Goal: Task Accomplishment & Management: Manage account settings

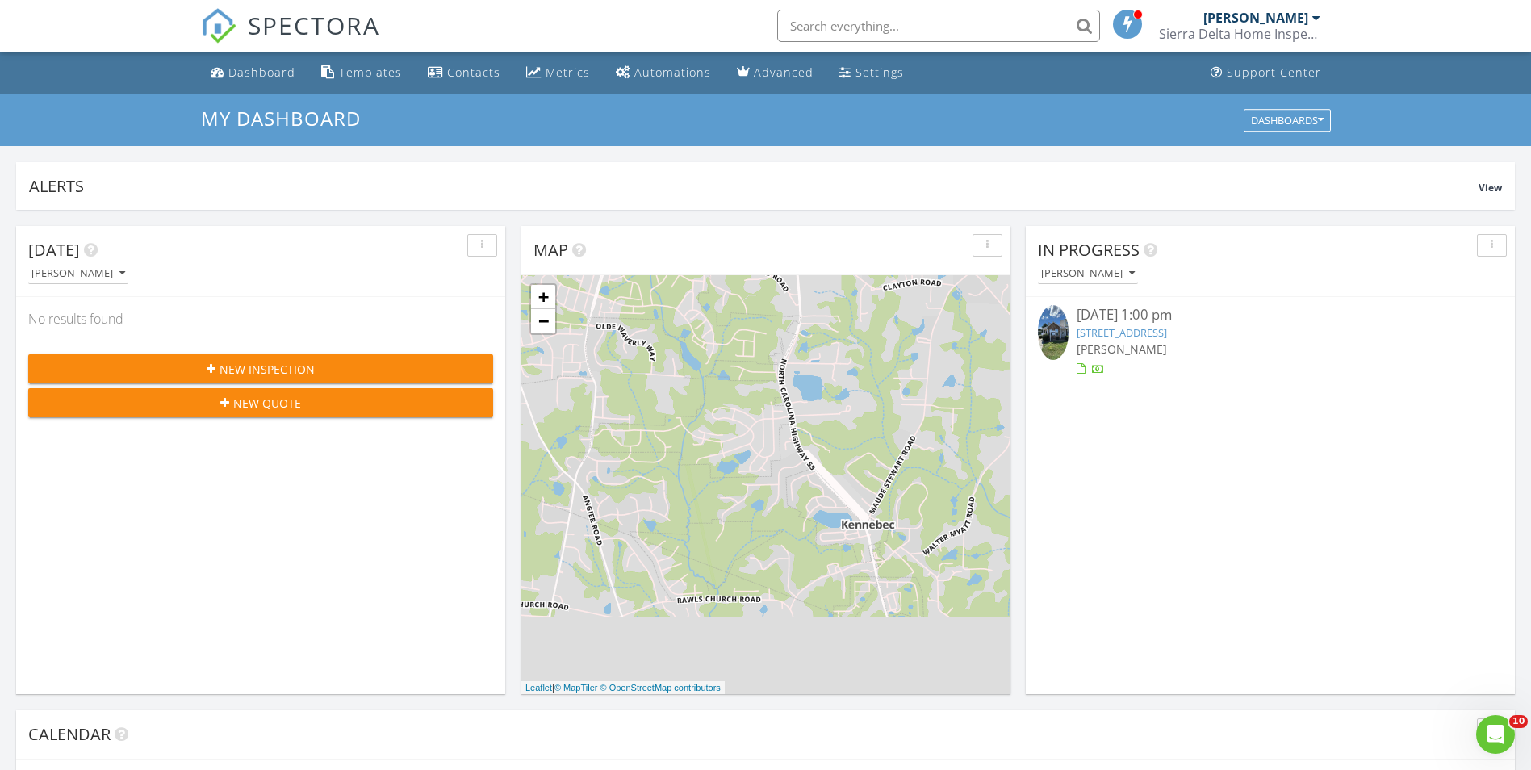
click at [1167, 335] on link "[STREET_ADDRESS]" at bounding box center [1121, 332] width 90 height 15
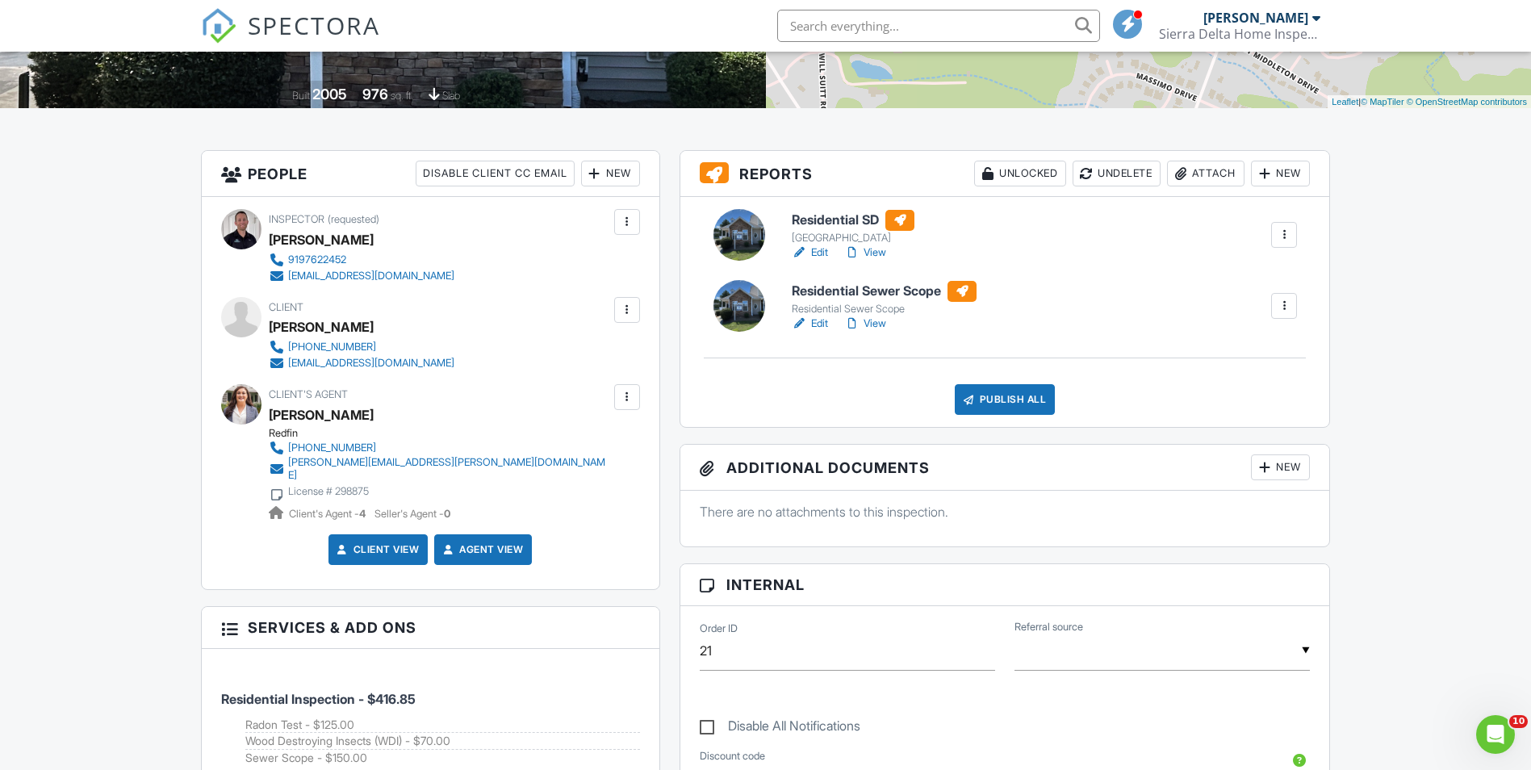
scroll to position [403, 0]
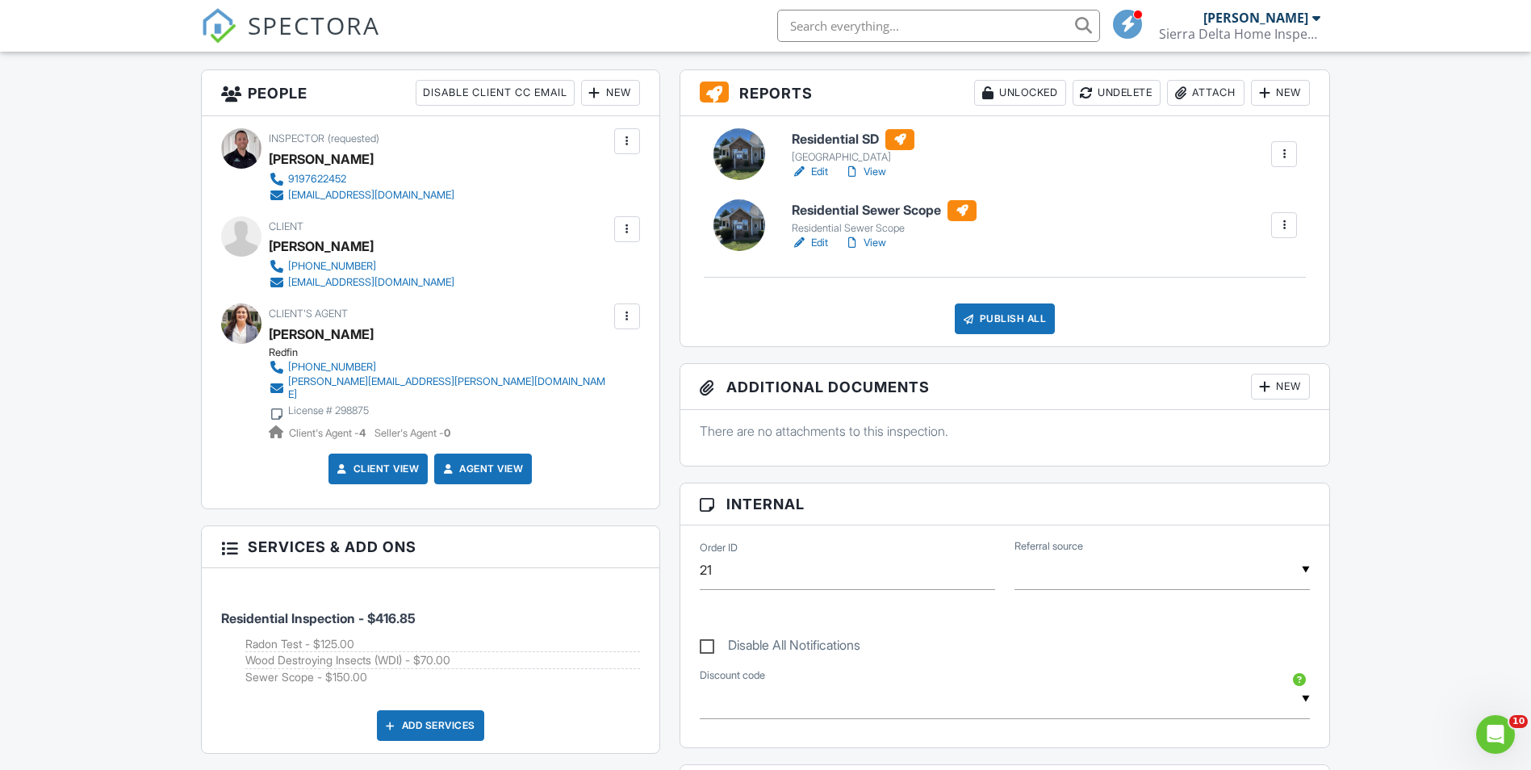
click at [822, 238] on link "Edit" at bounding box center [810, 243] width 36 height 16
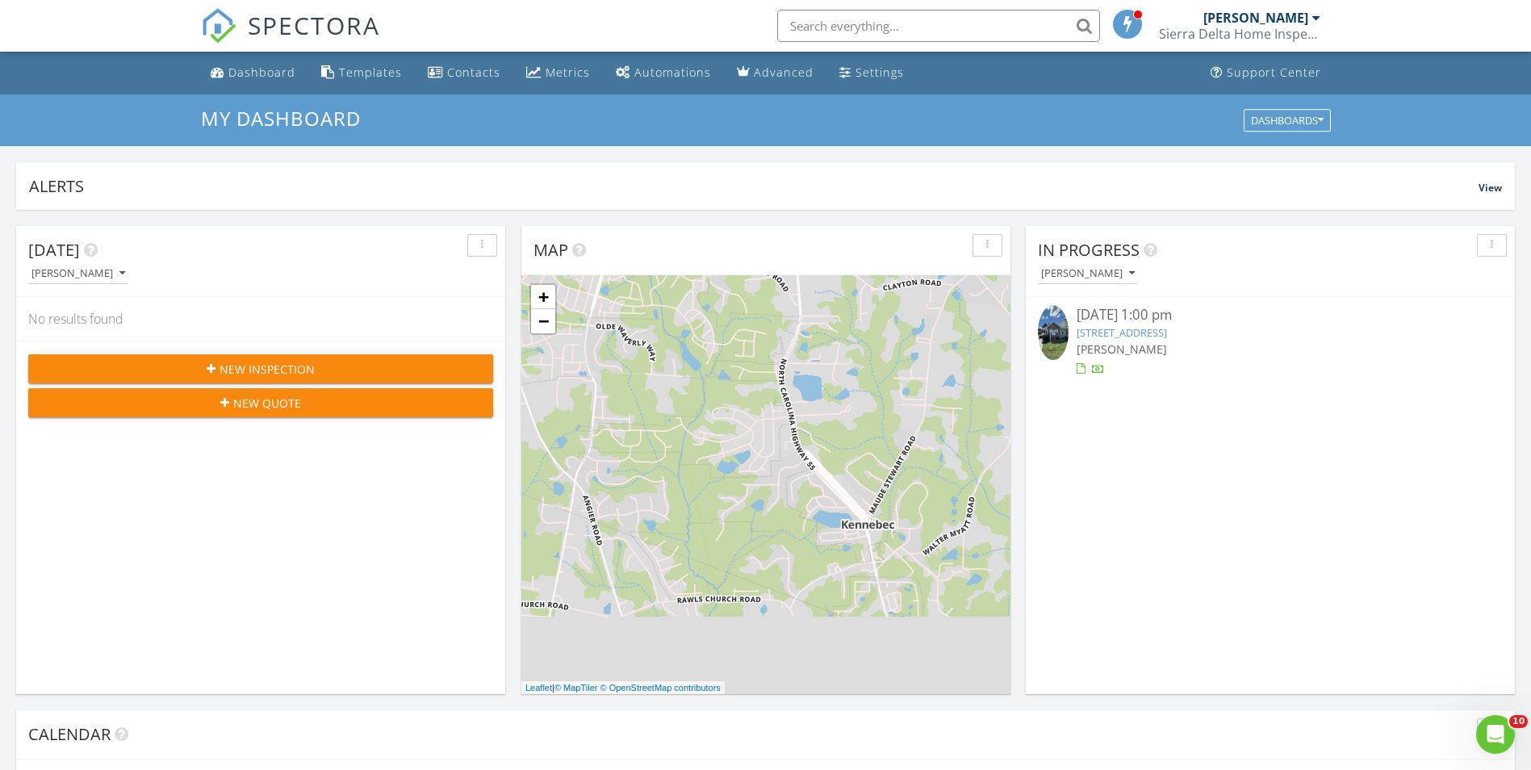
click at [1167, 338] on link "[STREET_ADDRESS]" at bounding box center [1121, 332] width 90 height 15
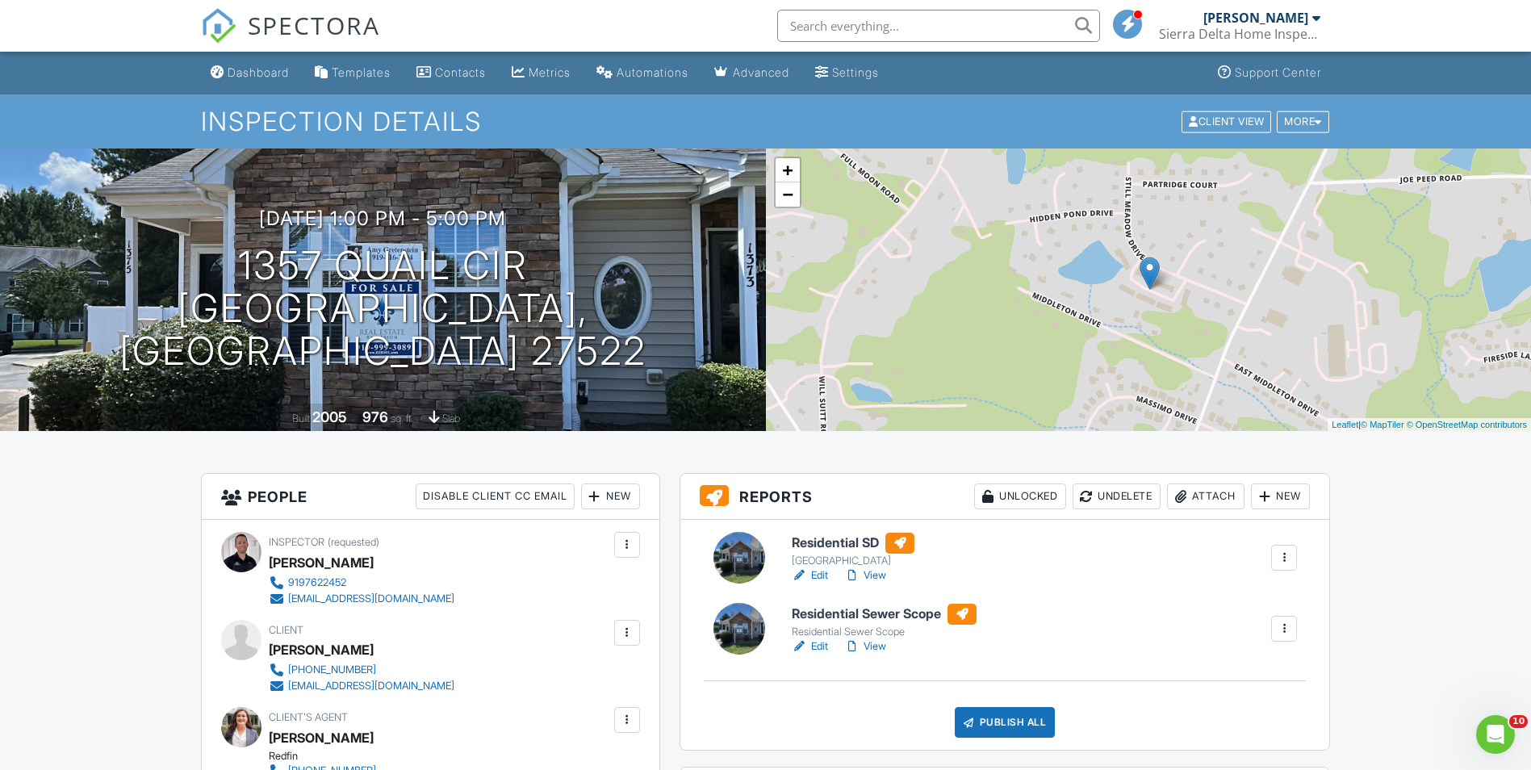
click at [877, 572] on link "View" at bounding box center [865, 575] width 42 height 16
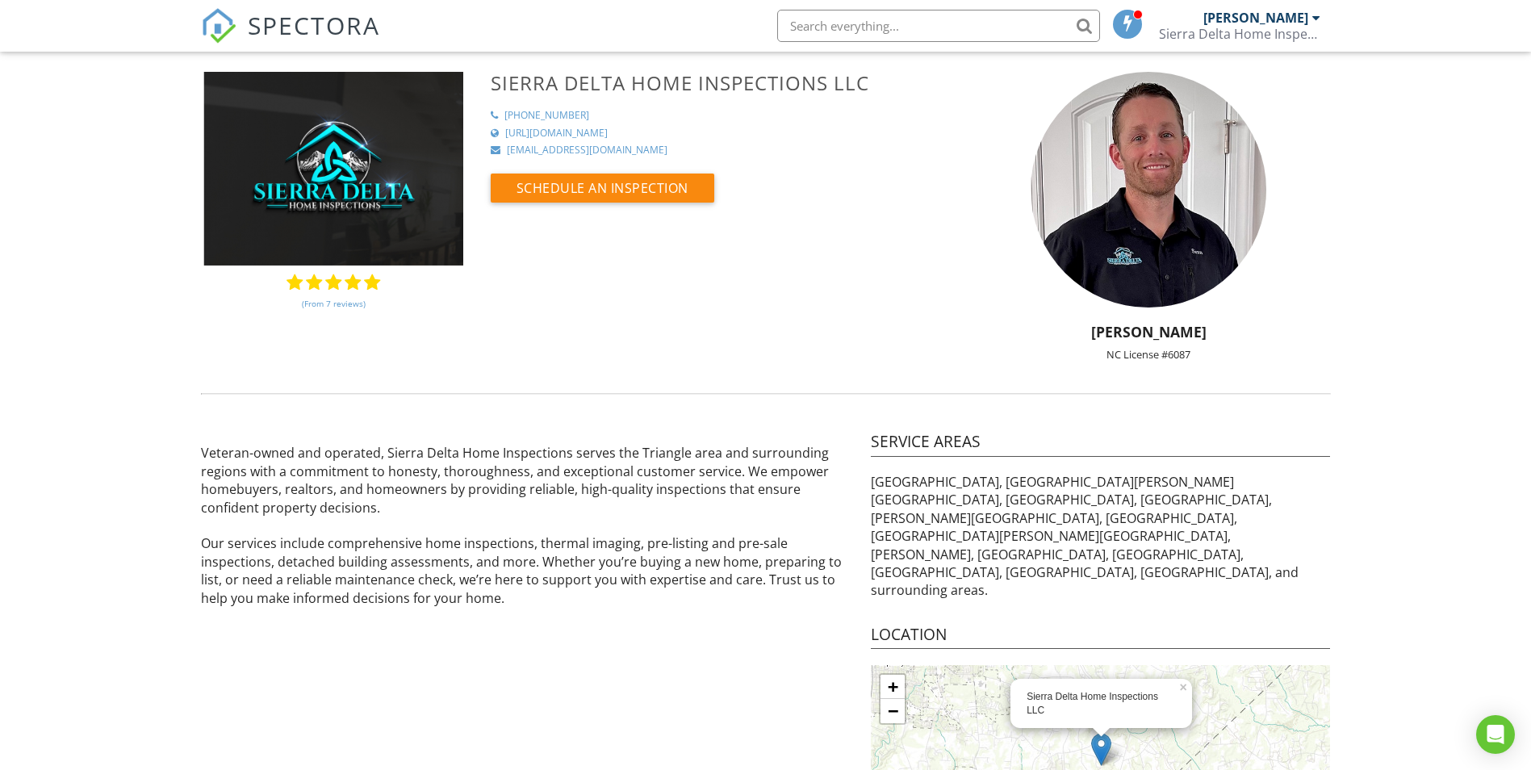
click at [293, 16] on span "SPECTORA" at bounding box center [314, 25] width 132 height 34
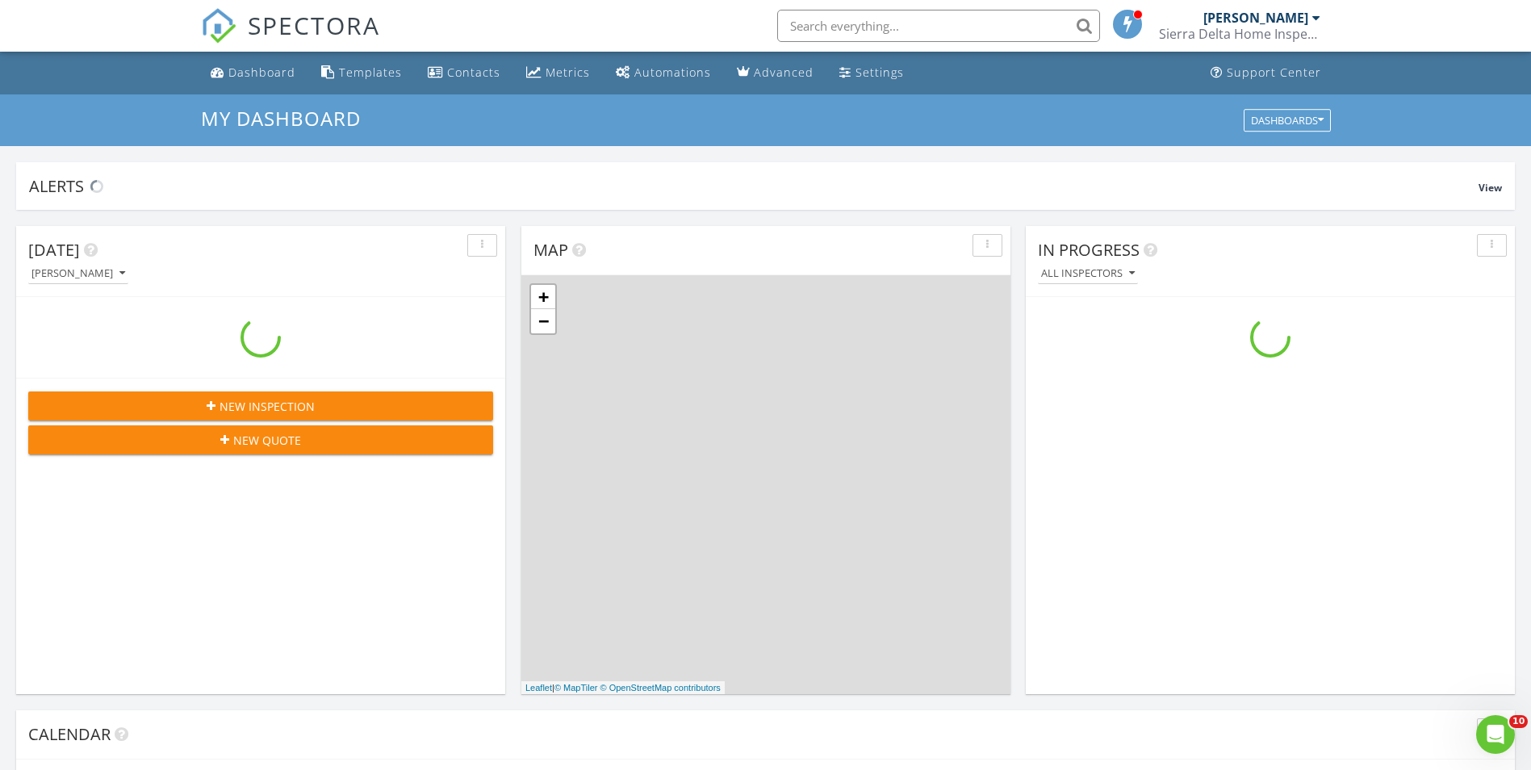
scroll to position [1494, 1556]
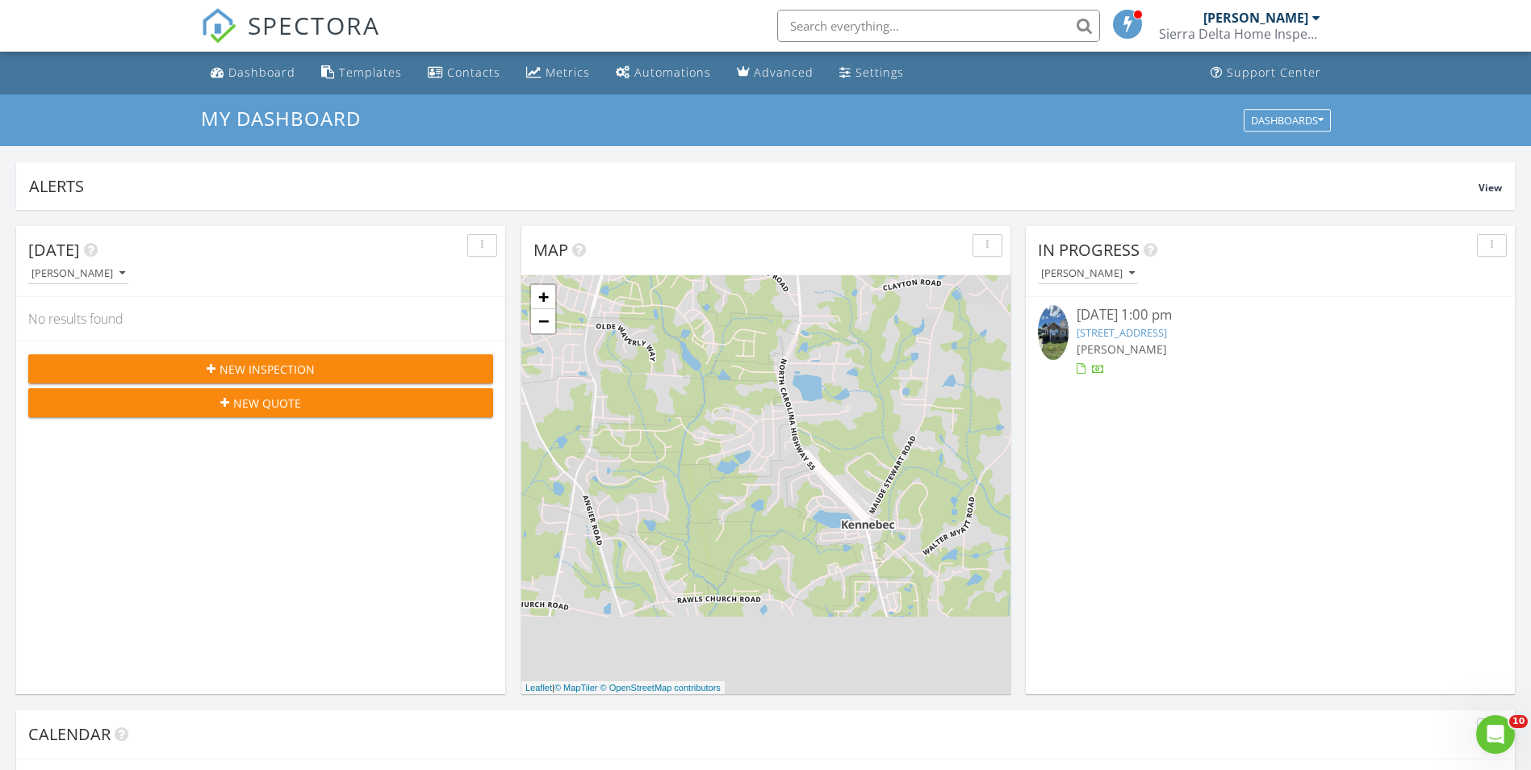
click at [1162, 329] on link "[STREET_ADDRESS]" at bounding box center [1121, 332] width 90 height 15
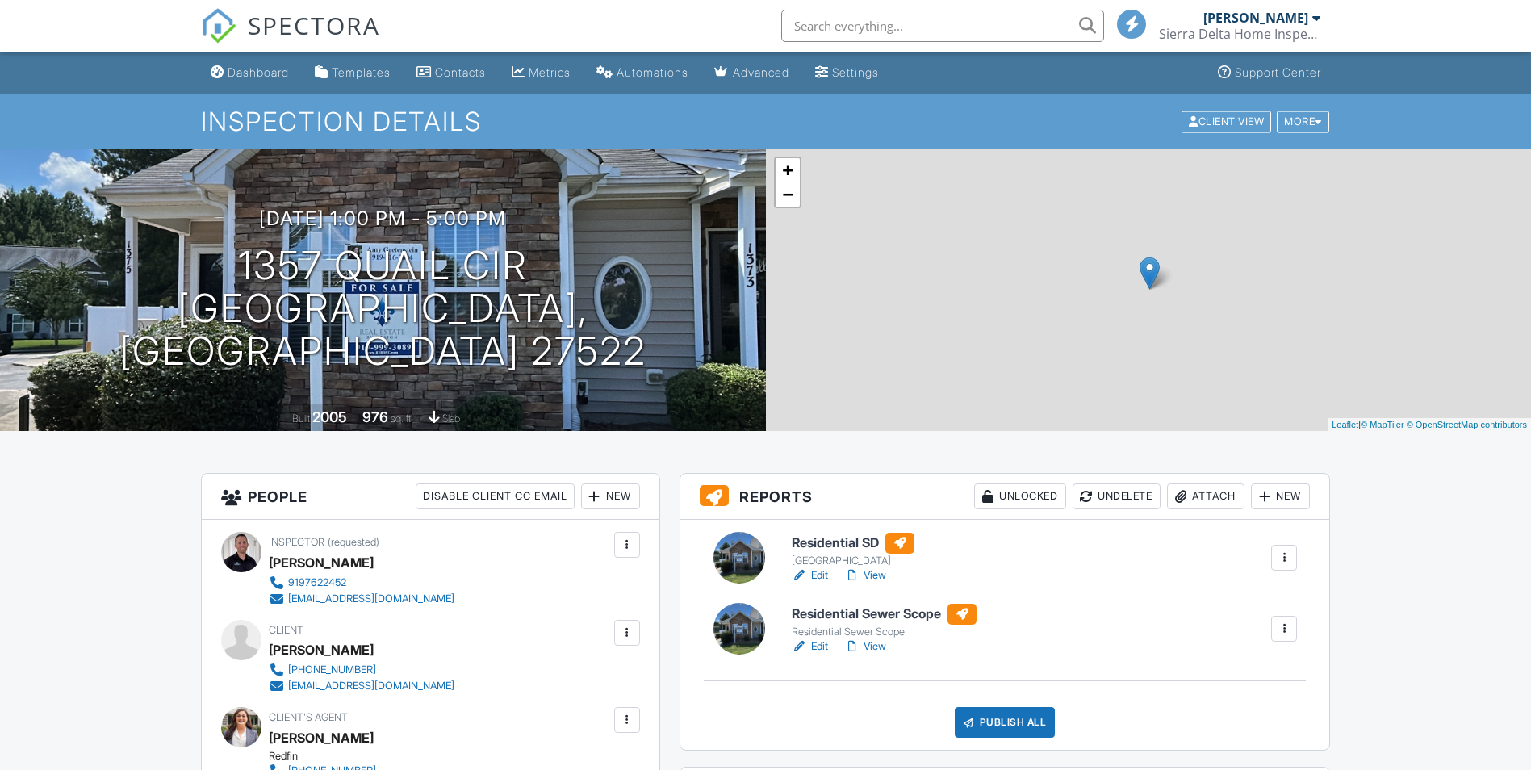
click at [882, 647] on link "View" at bounding box center [865, 646] width 42 height 16
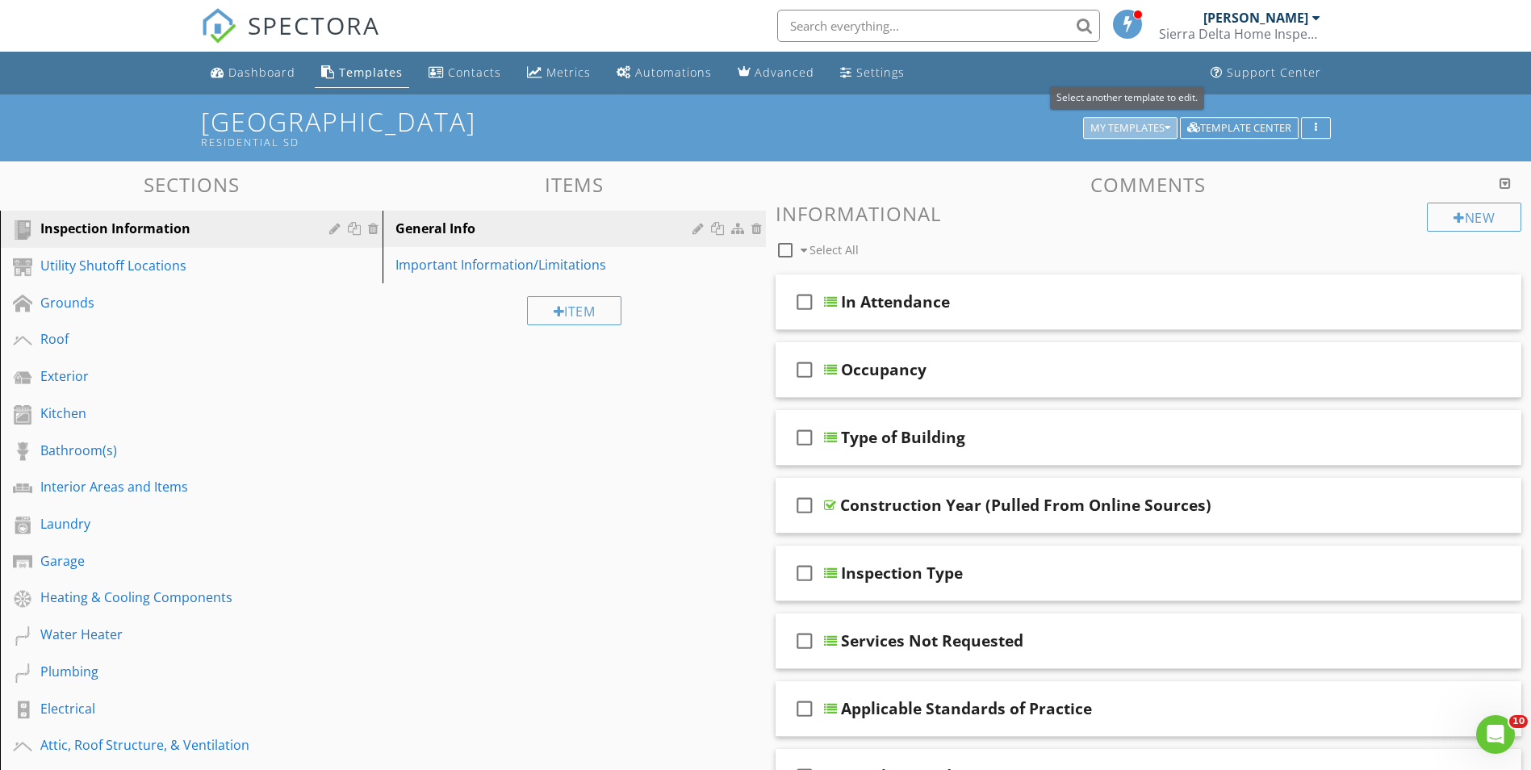
click at [1161, 125] on div "My Templates" at bounding box center [1130, 128] width 80 height 11
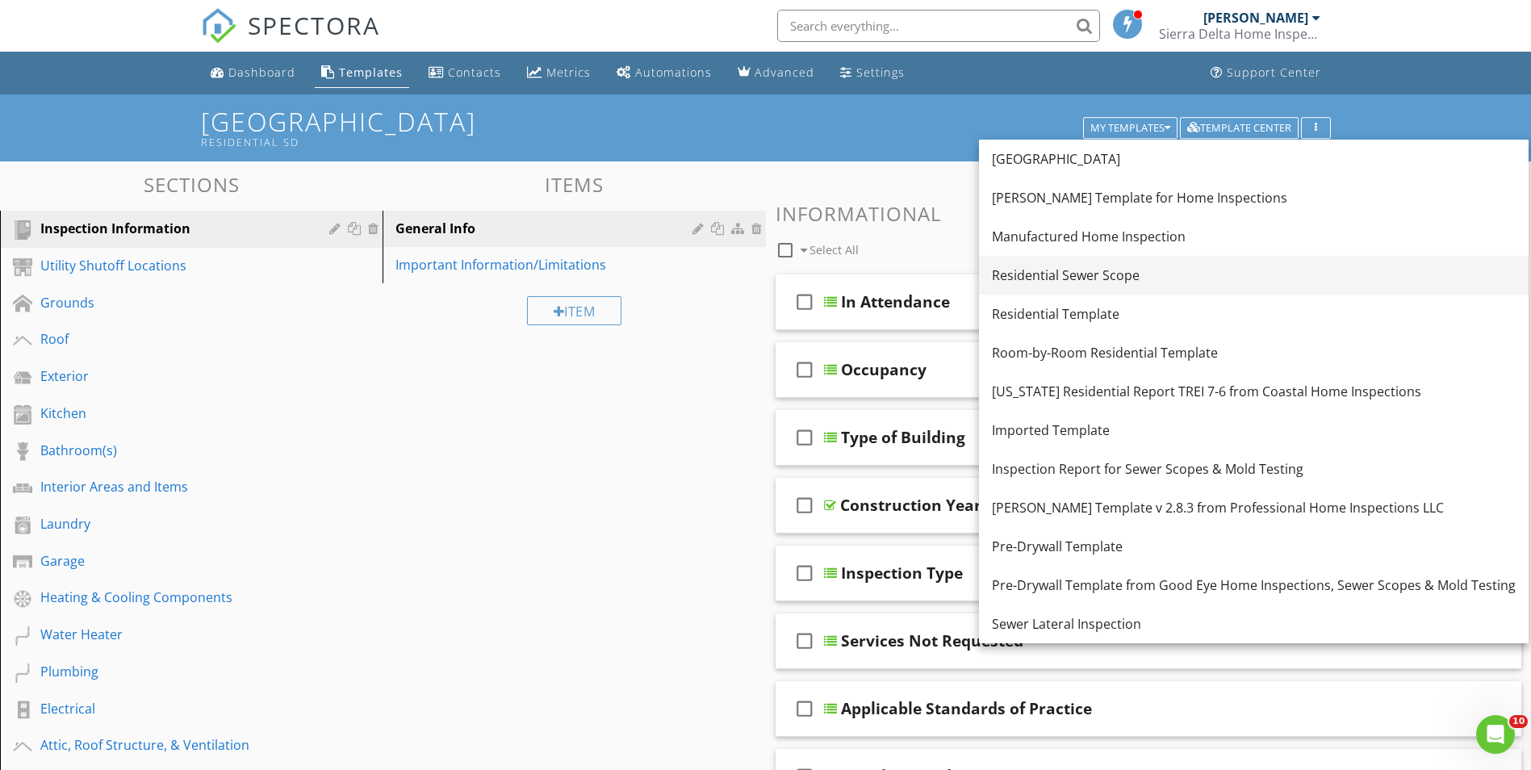
click at [1105, 278] on div "Residential Sewer Scope" at bounding box center [1254, 274] width 524 height 19
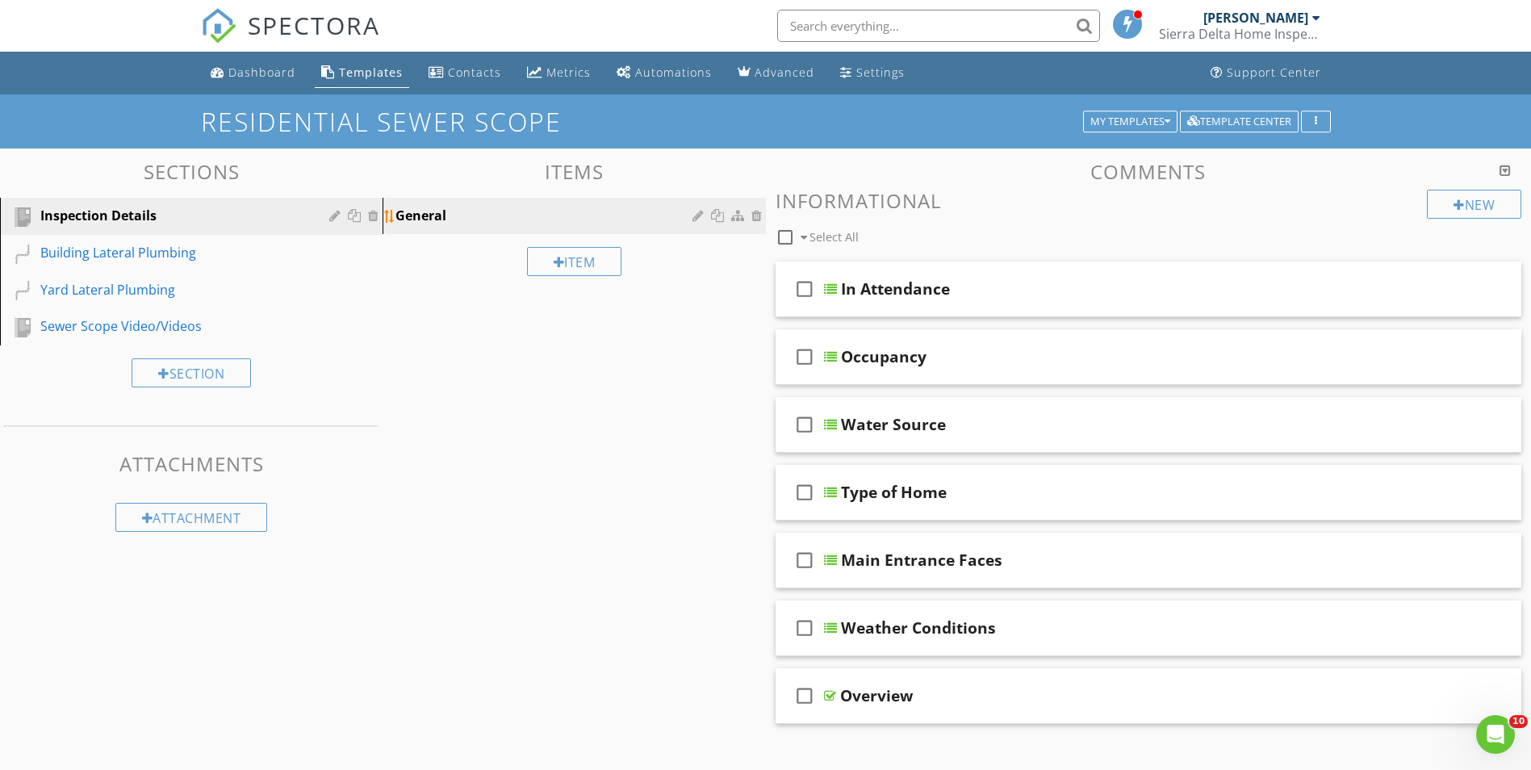
click at [445, 214] on div "General" at bounding box center [545, 215] width 301 height 19
click at [218, 213] on div "Inspection Details" at bounding box center [172, 215] width 265 height 19
click at [337, 218] on div at bounding box center [336, 215] width 15 height 13
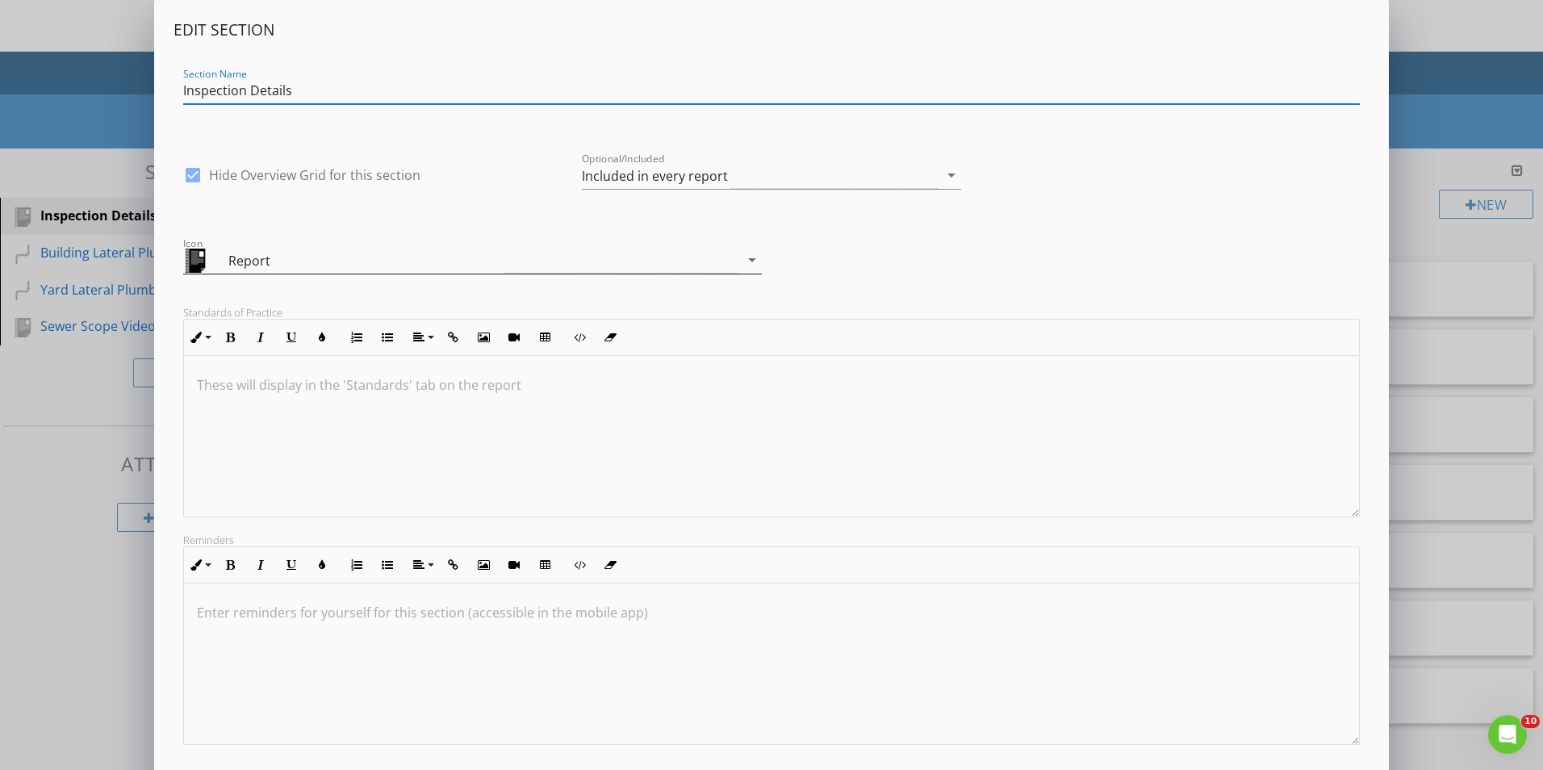
click at [243, 256] on div "Report" at bounding box center [366, 260] width 276 height 19
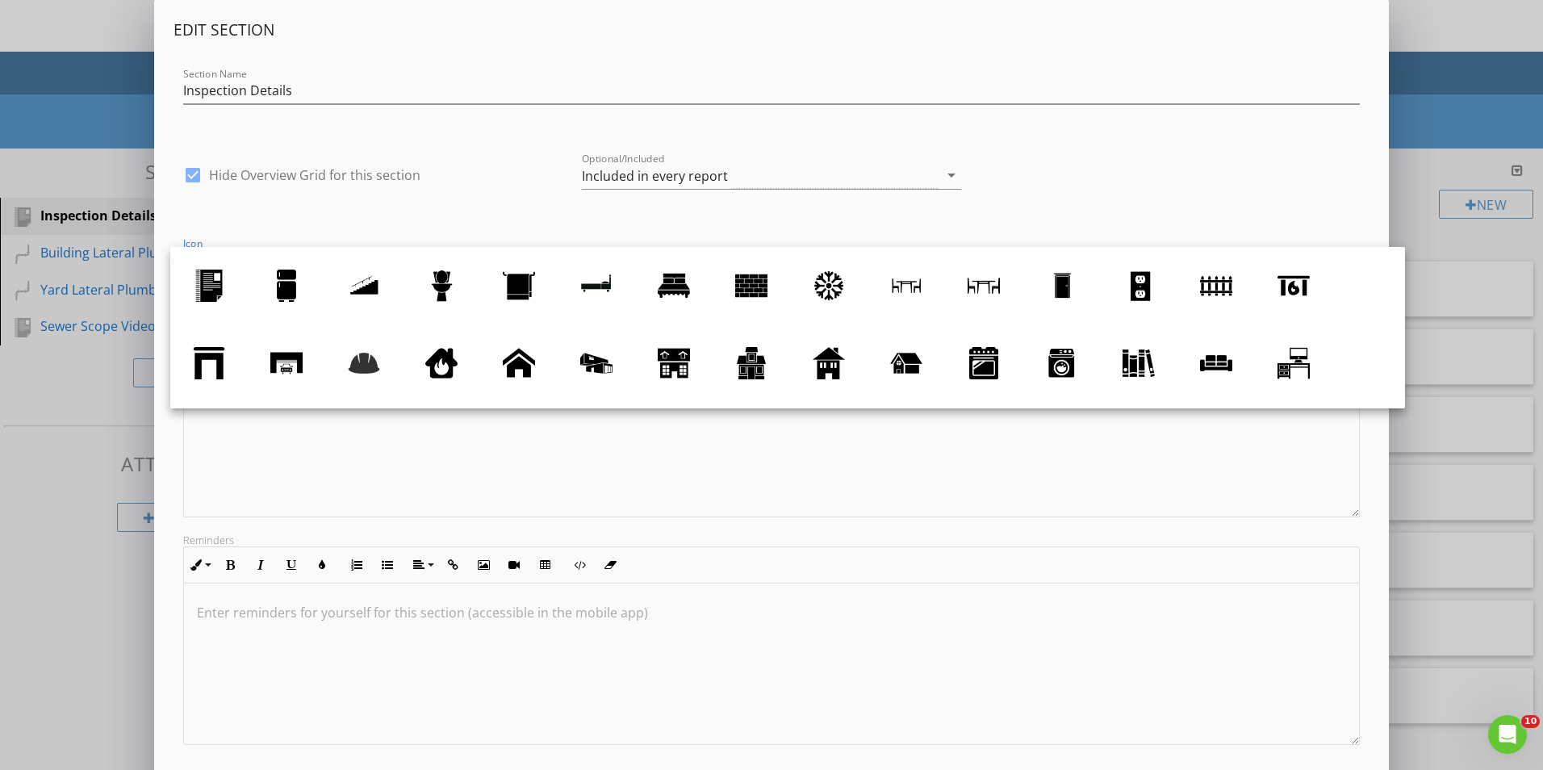
click at [261, 226] on div "Icon Report arrow_drop_down" at bounding box center [771, 255] width 1196 height 69
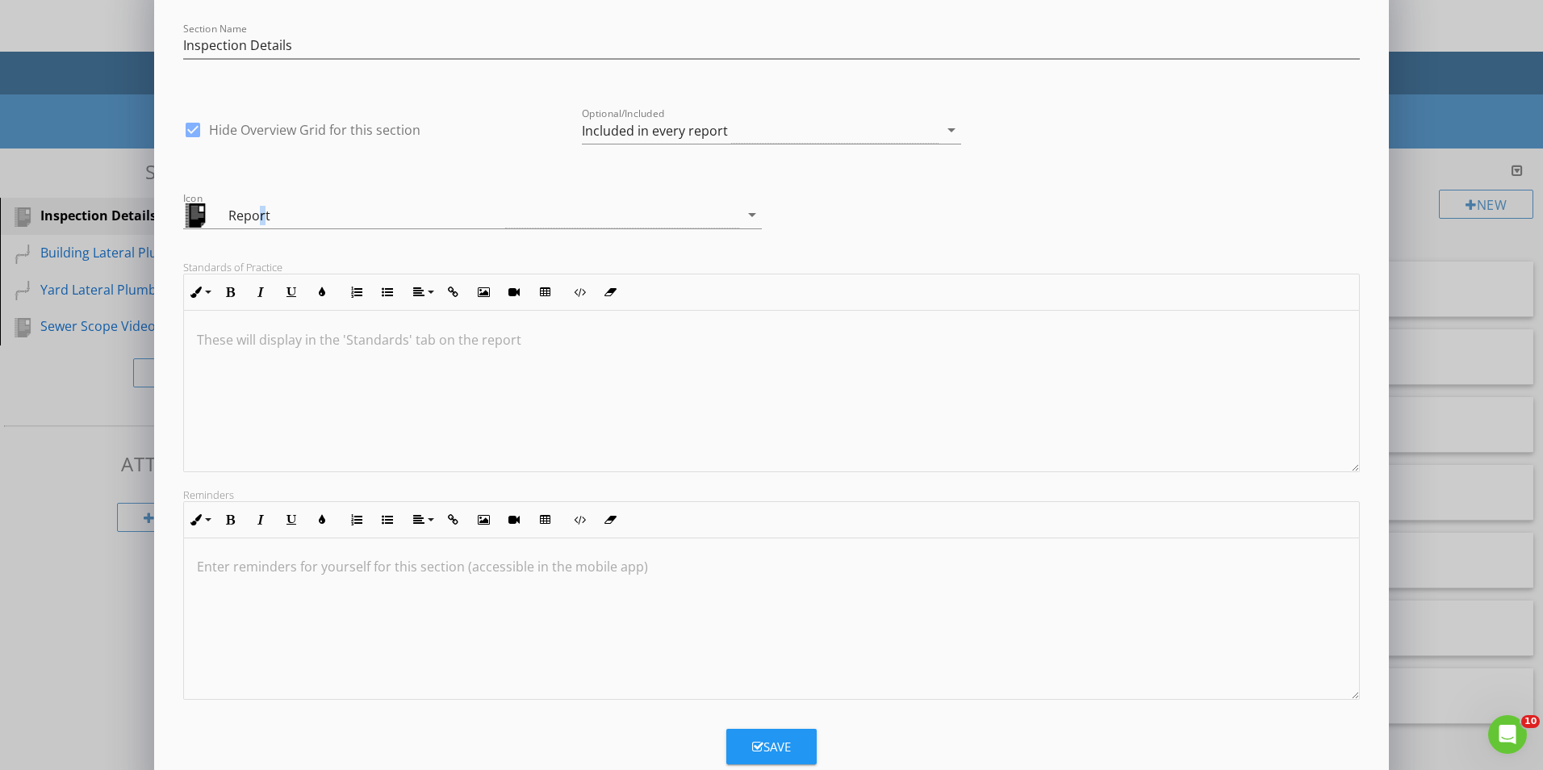
scroll to position [85, 0]
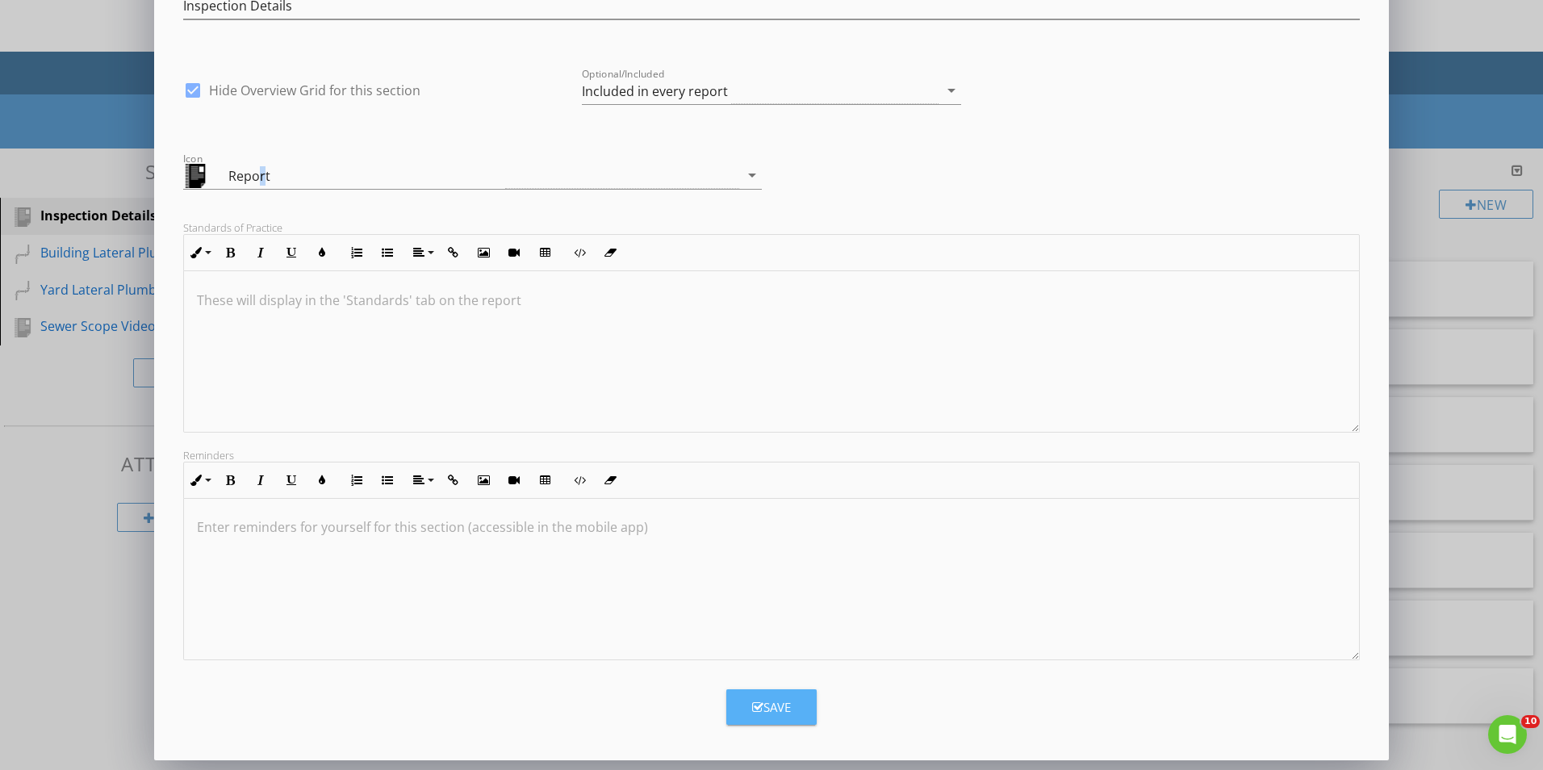
click at [763, 707] on div "Save" at bounding box center [771, 707] width 39 height 19
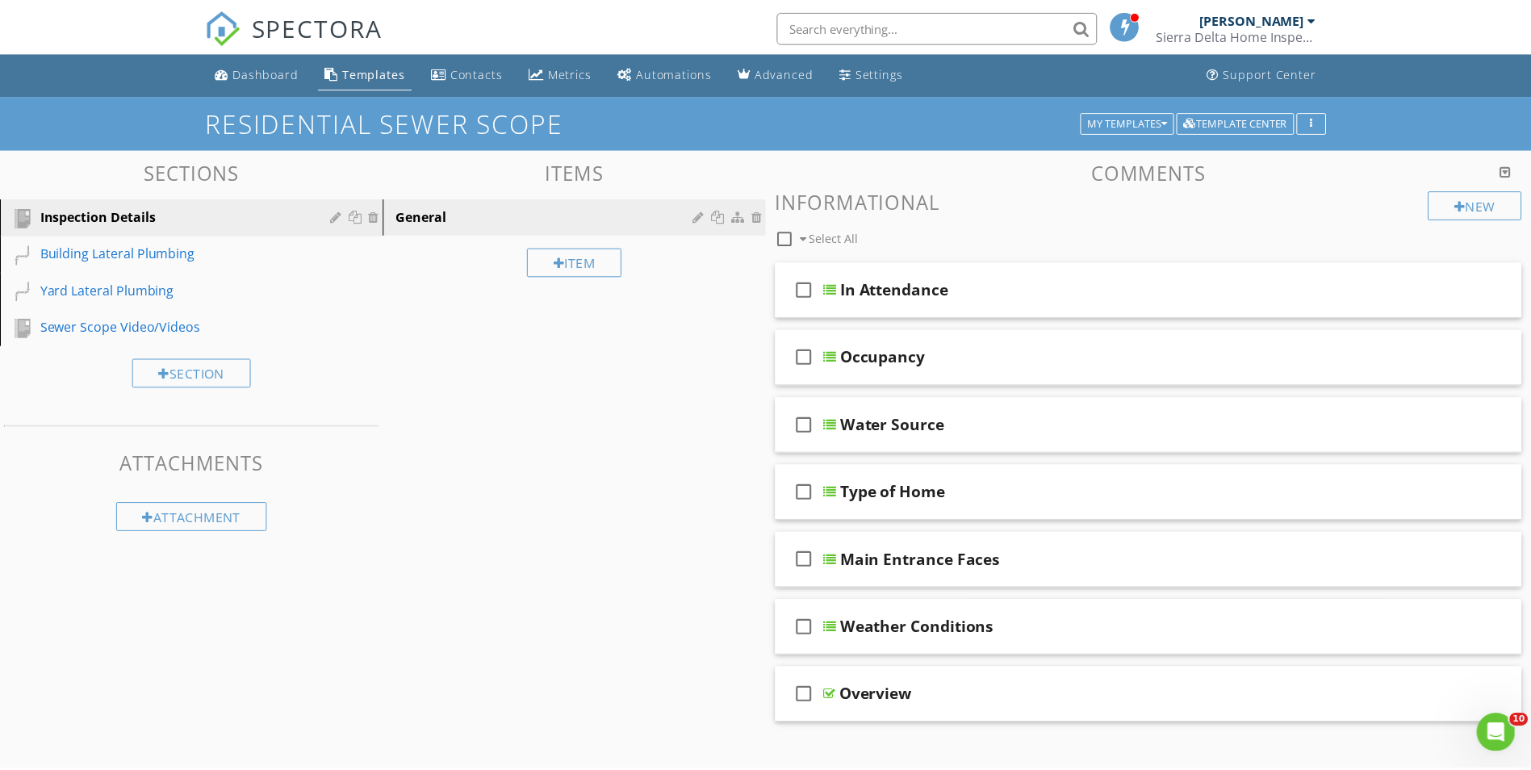
scroll to position [0, 0]
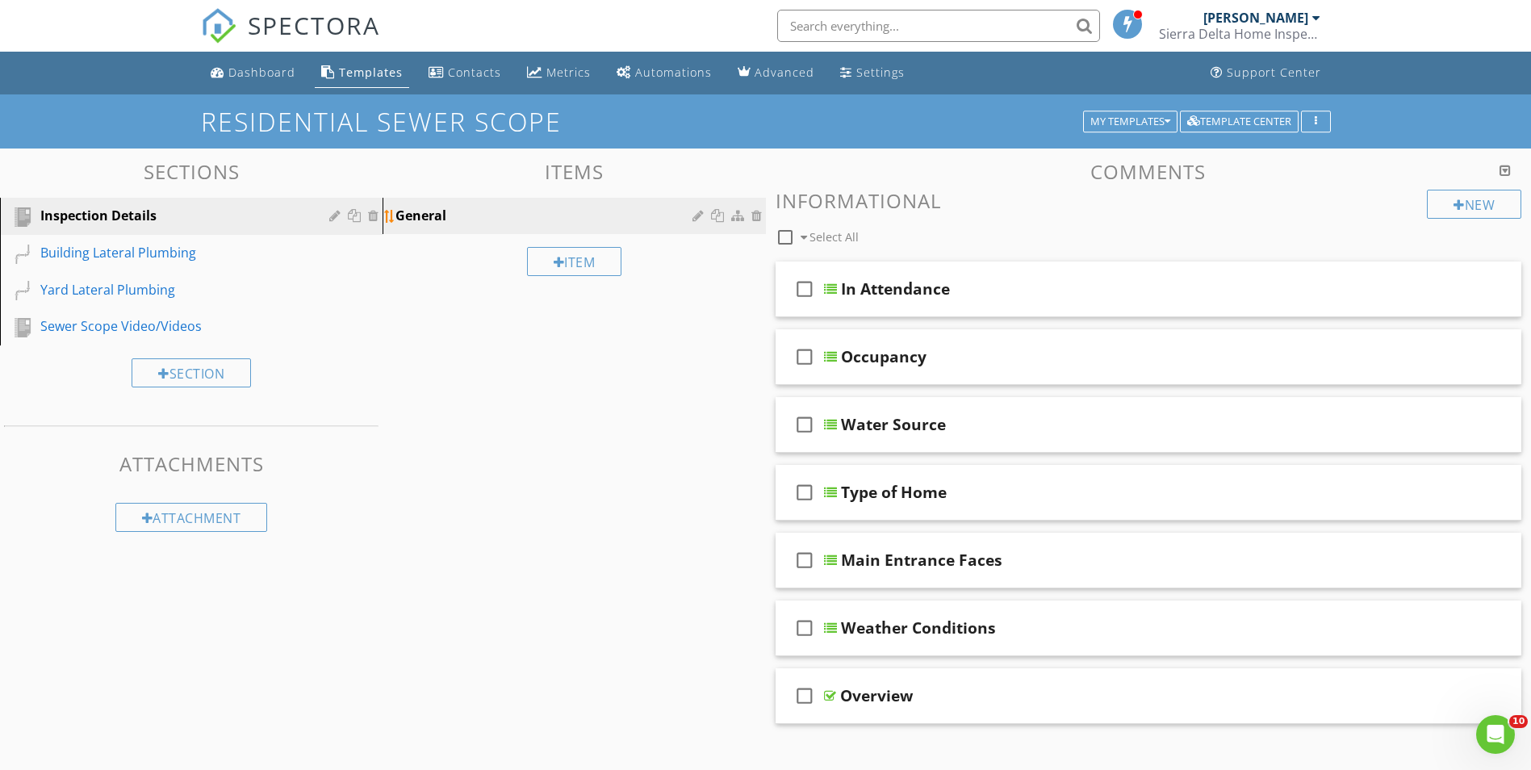
click at [698, 216] on div at bounding box center [699, 215] width 15 height 13
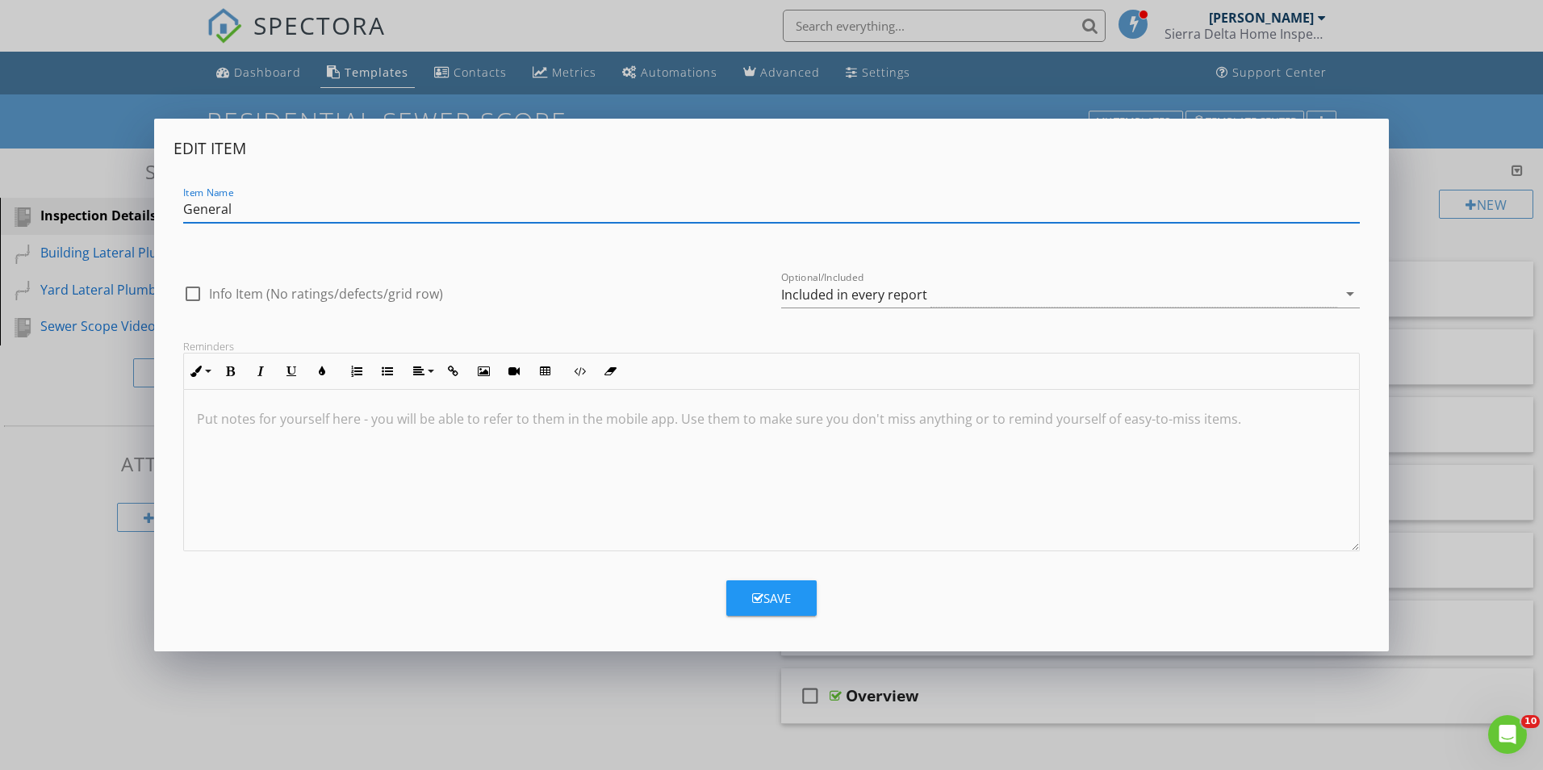
click at [766, 598] on div "Save" at bounding box center [771, 598] width 39 height 19
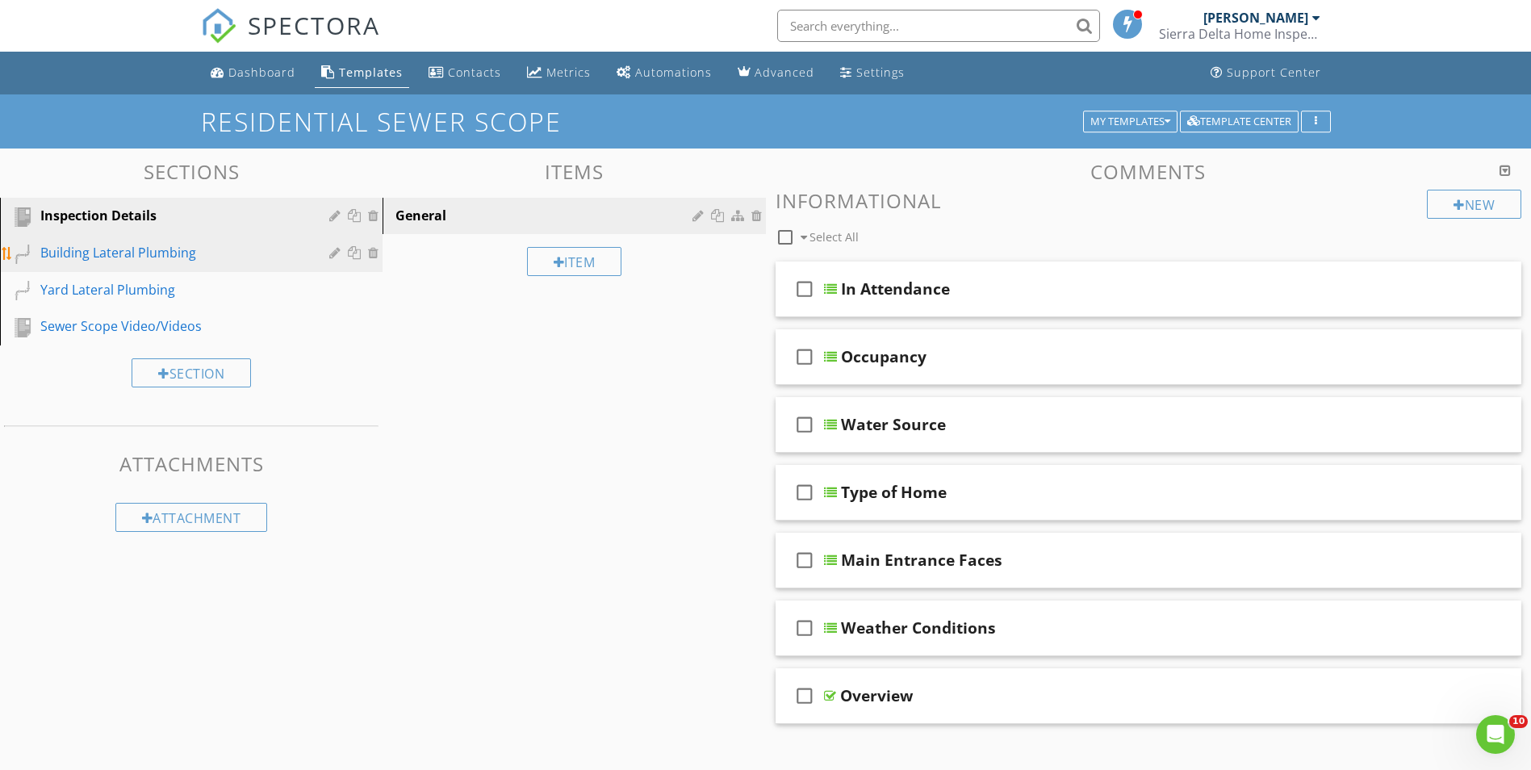
click at [169, 257] on div "Building Lateral Plumbing" at bounding box center [172, 252] width 265 height 19
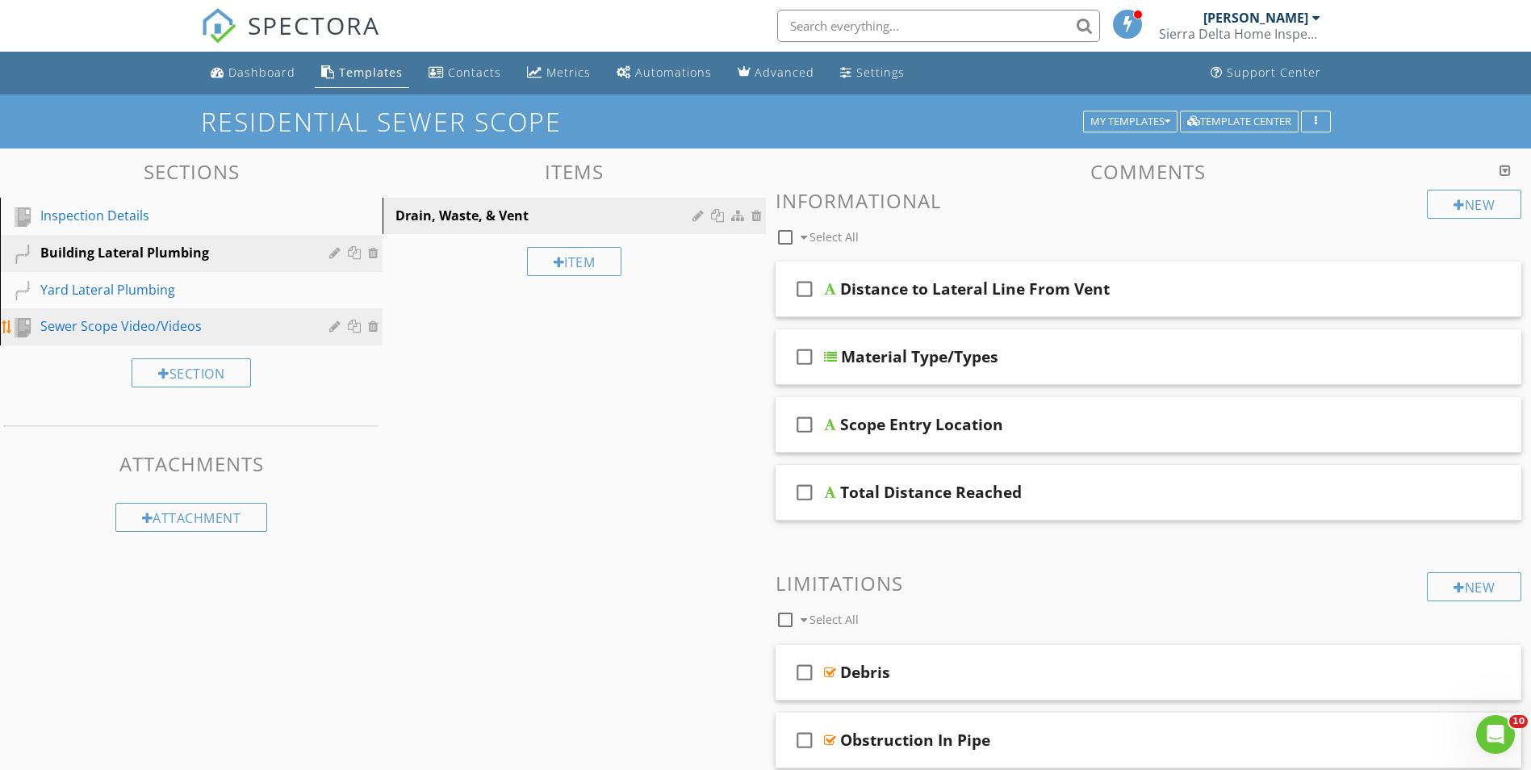
click at [169, 328] on div "Sewer Scope Video/Videos" at bounding box center [172, 325] width 265 height 19
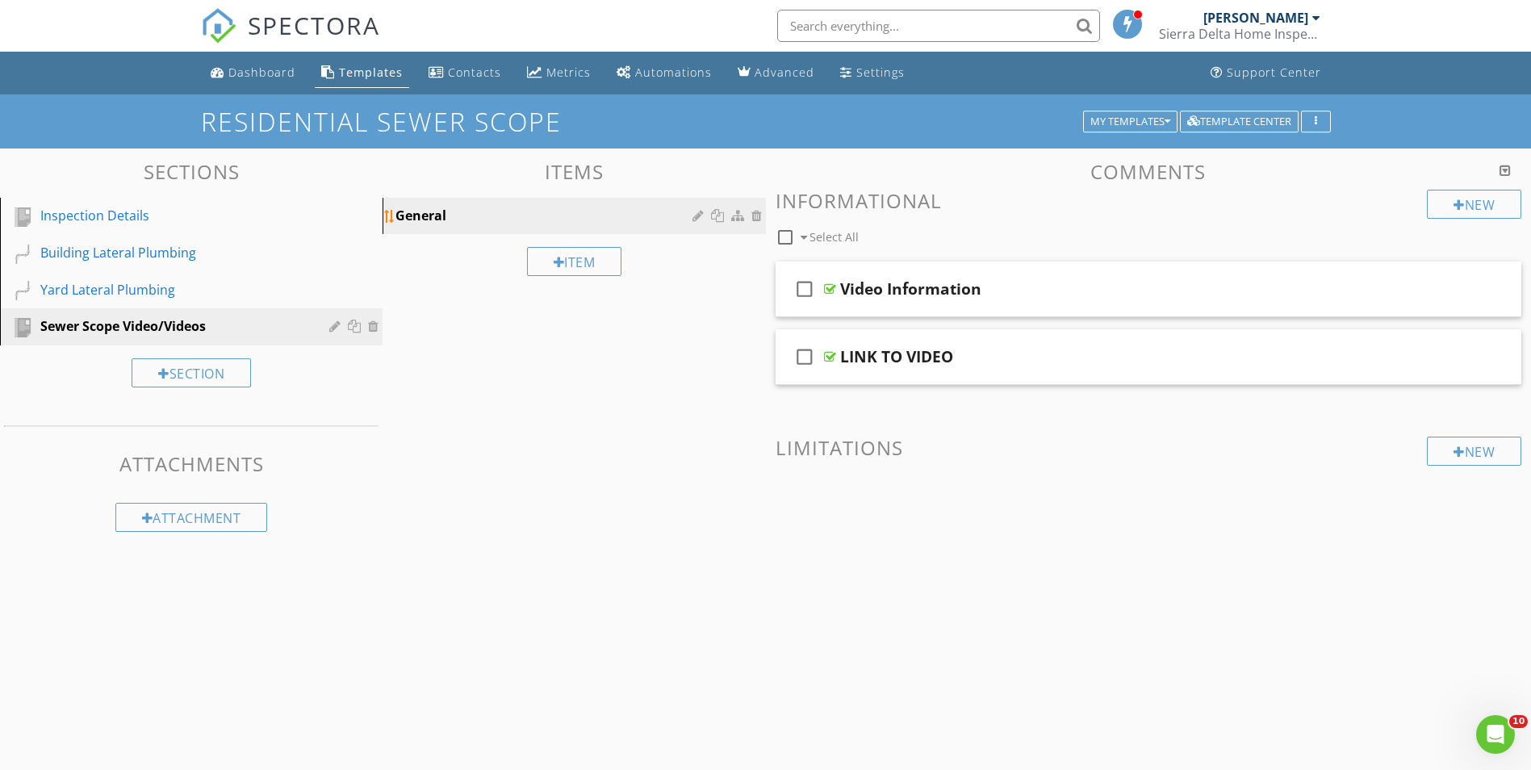
click at [478, 224] on div "General" at bounding box center [545, 215] width 301 height 19
click at [90, 211] on div "Inspection Details" at bounding box center [172, 215] width 265 height 19
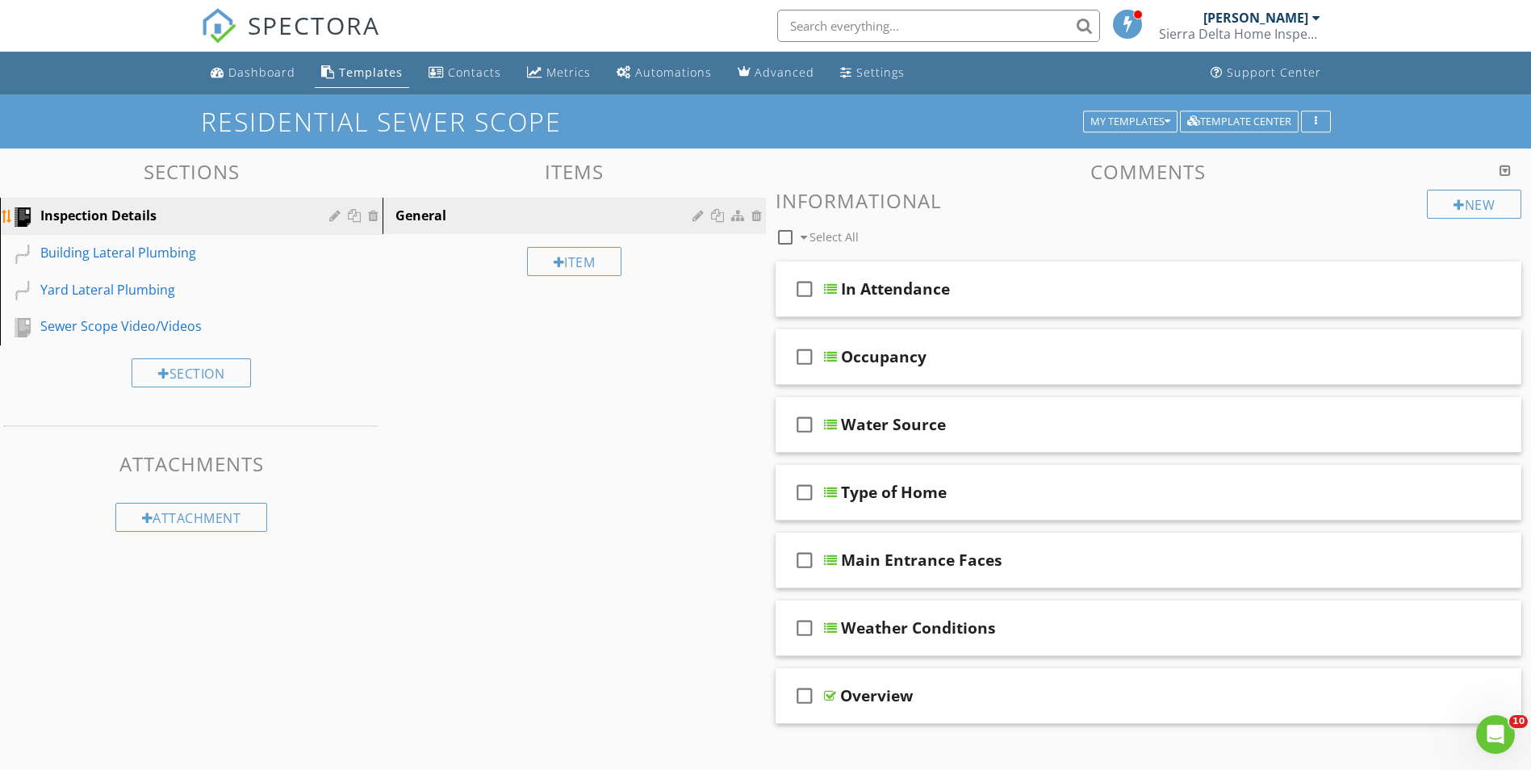
click at [21, 213] on div at bounding box center [22, 216] width 19 height 19
click at [263, 177] on h3 "Sections" at bounding box center [191, 172] width 382 height 22
click at [1322, 120] on div "button" at bounding box center [1315, 121] width 15 height 11
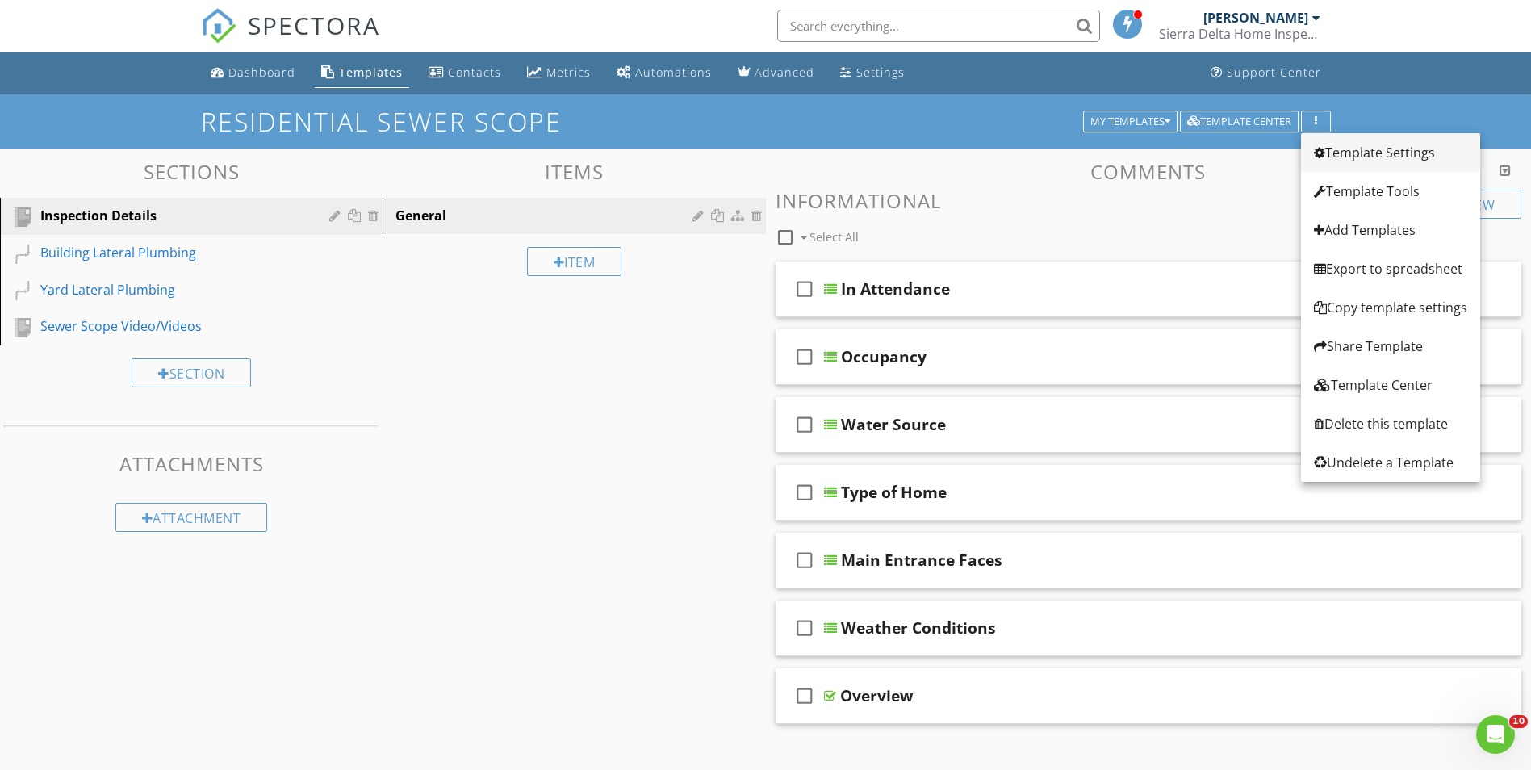
click at [1342, 152] on div "Template Settings" at bounding box center [1390, 152] width 153 height 19
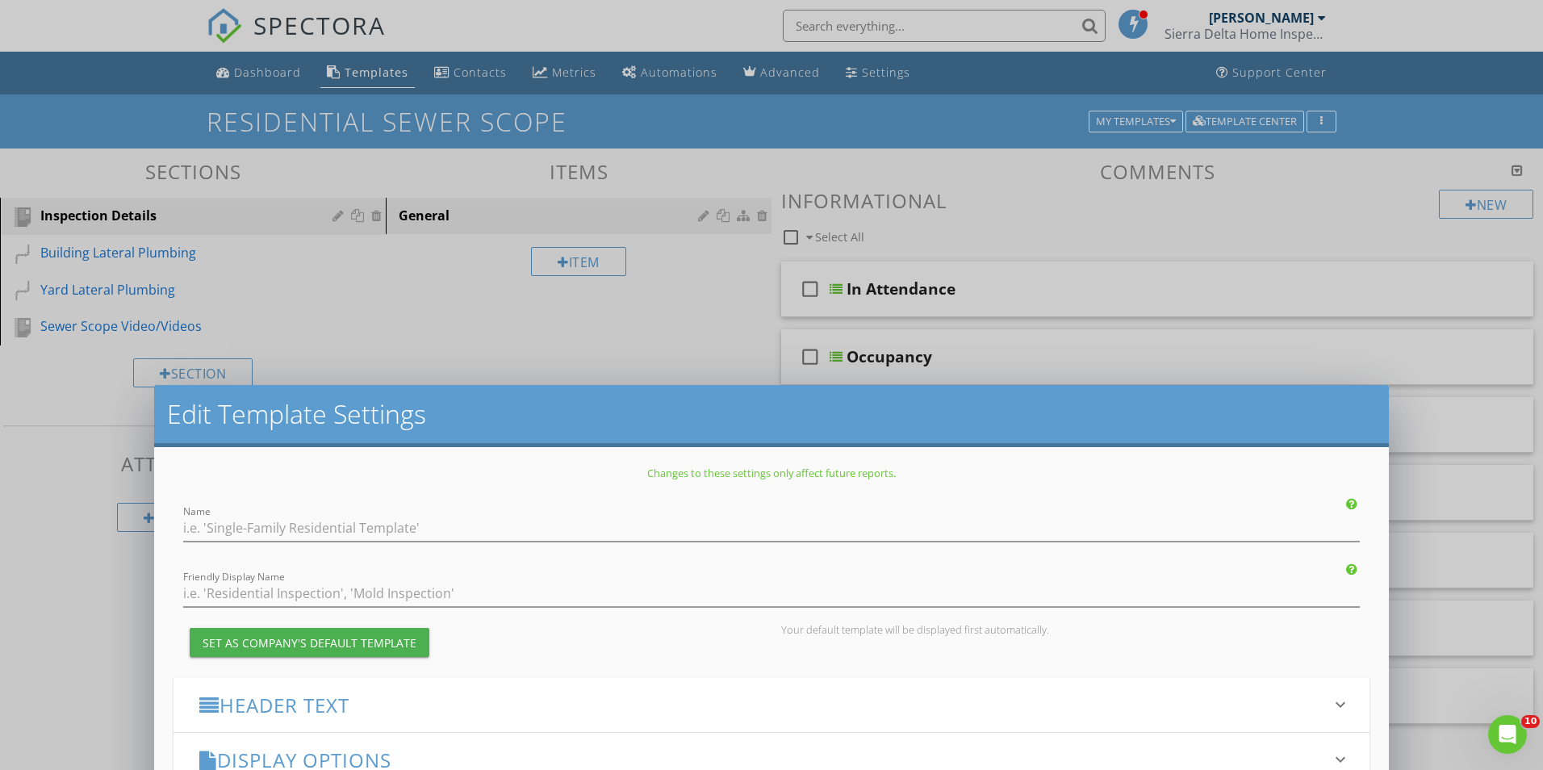
type input "Residential Sewer Scope"
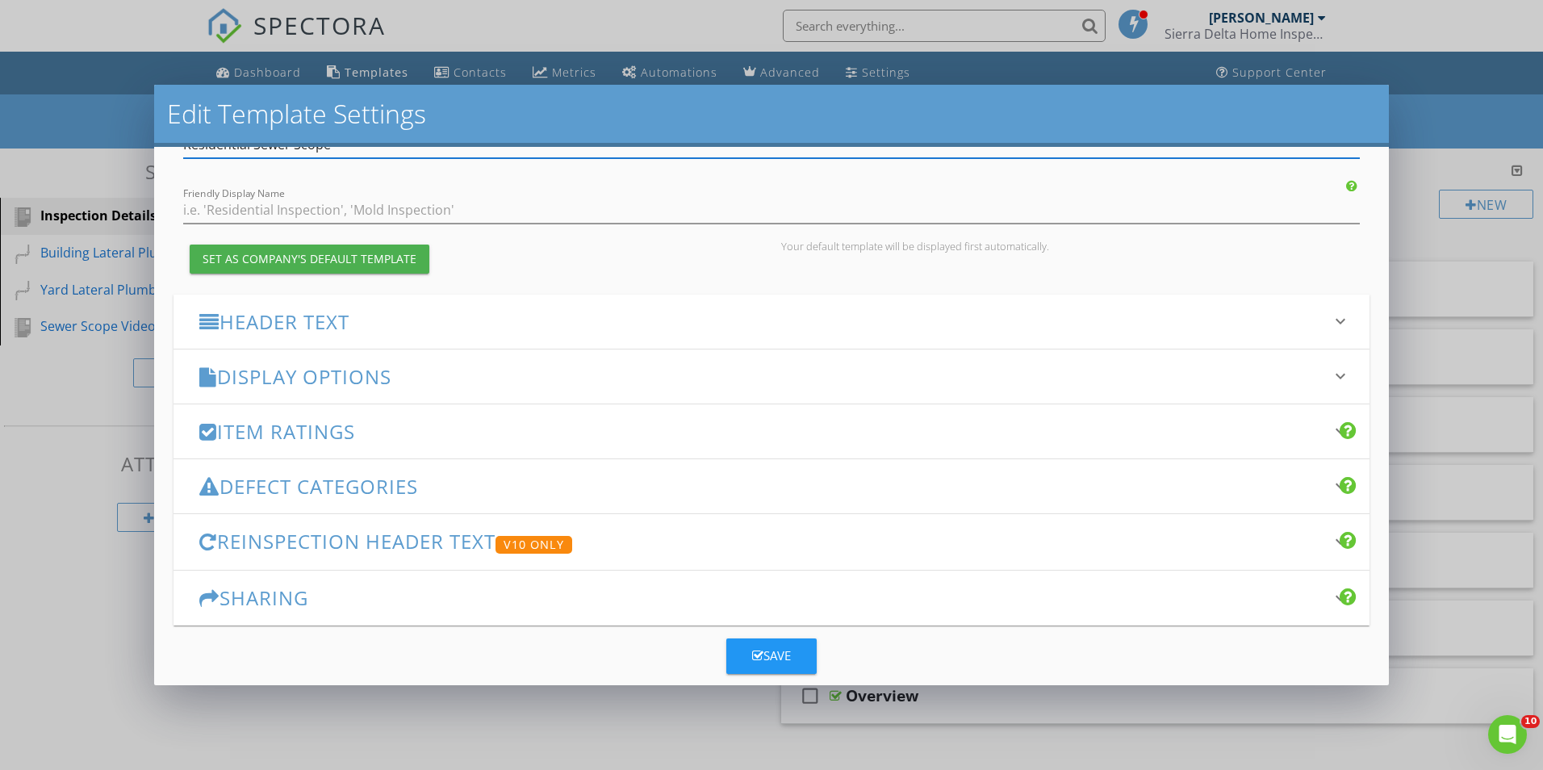
scroll to position [107, 0]
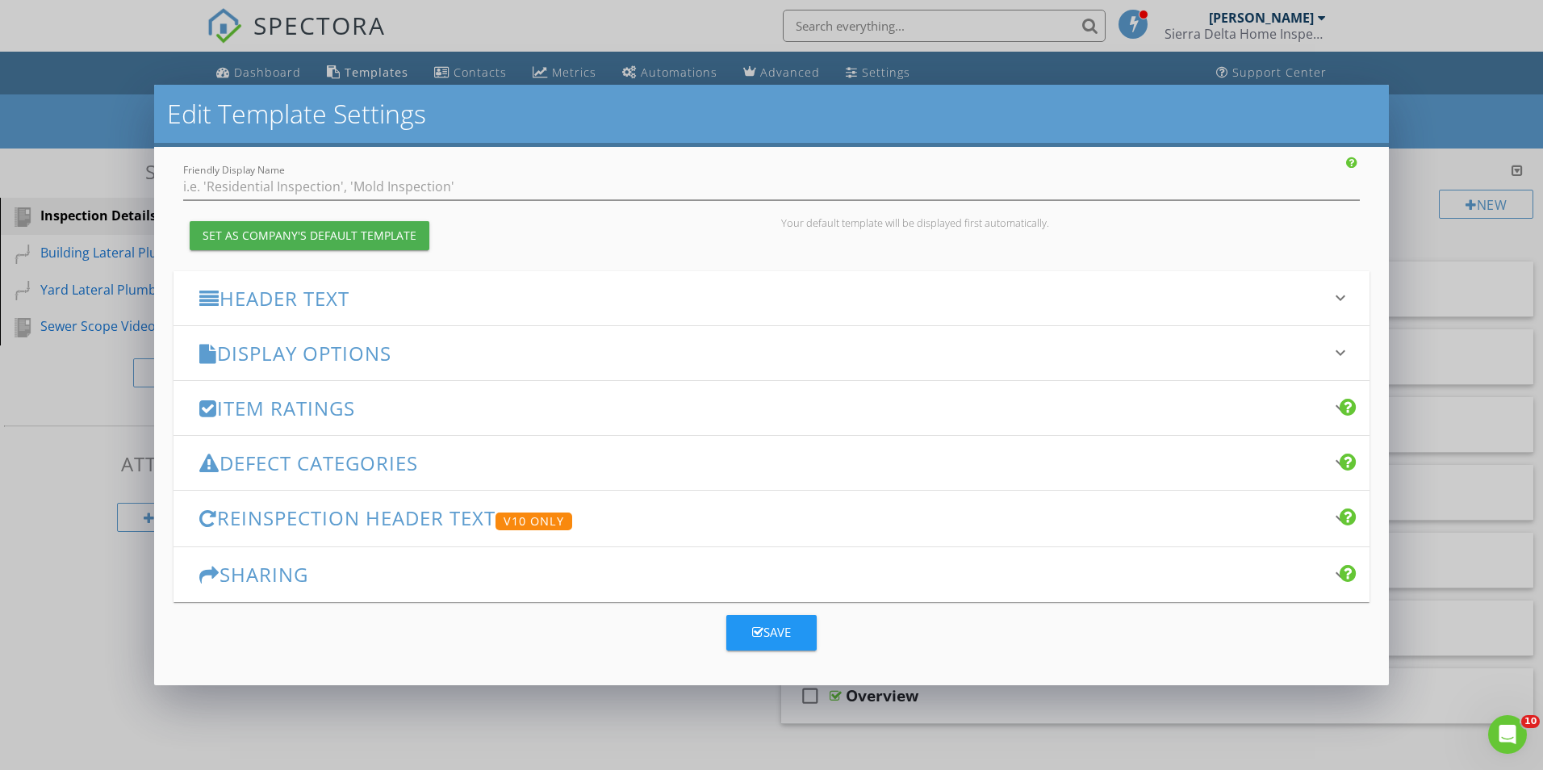
click at [458, 307] on h3 "Header Text" at bounding box center [761, 298] width 1125 height 22
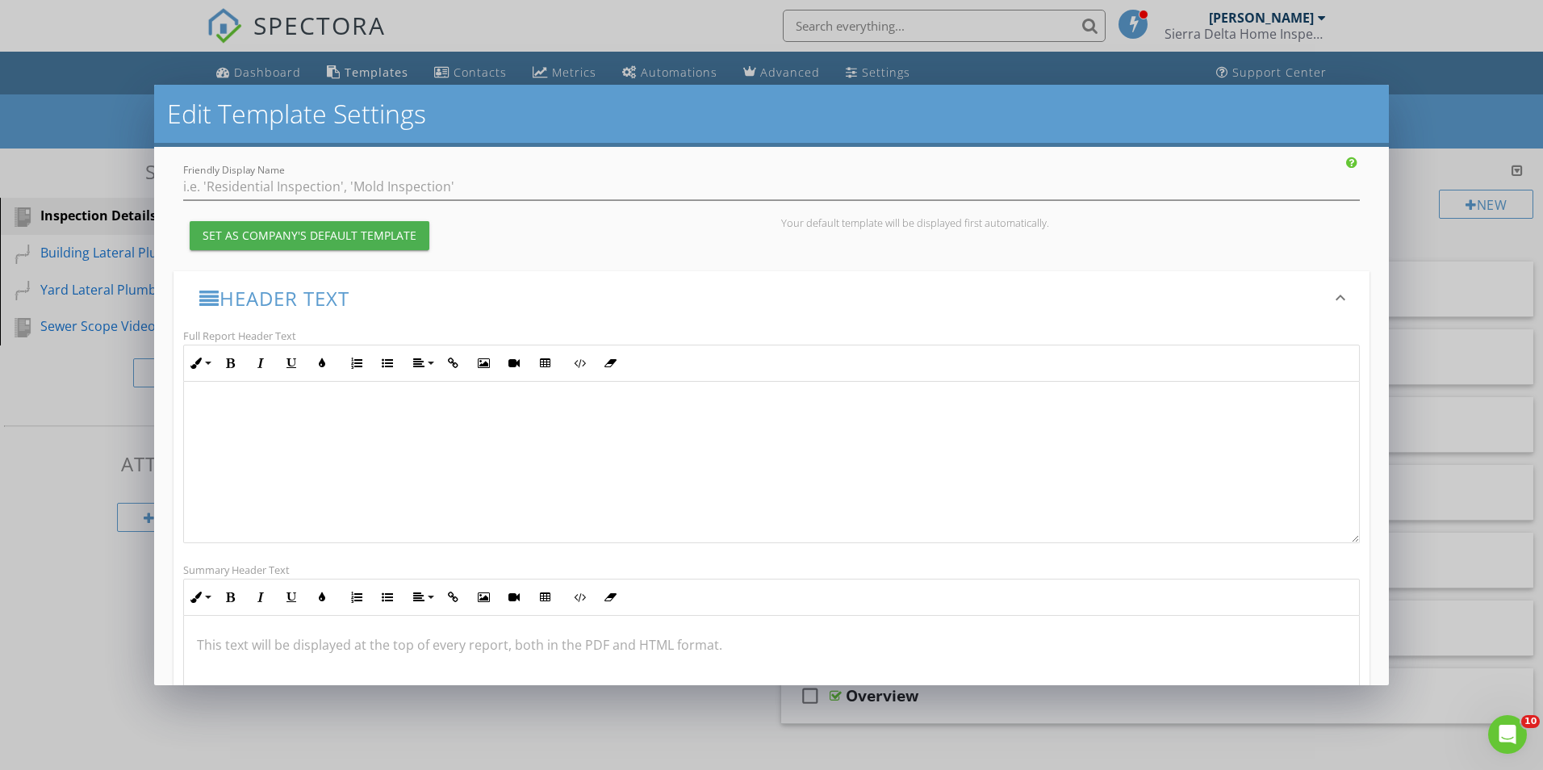
scroll to position [193, 0]
click at [1123, 478] on span at bounding box center [771, 355] width 1149 height 295
click at [1139, 497] on span at bounding box center [771, 548] width 1149 height 295
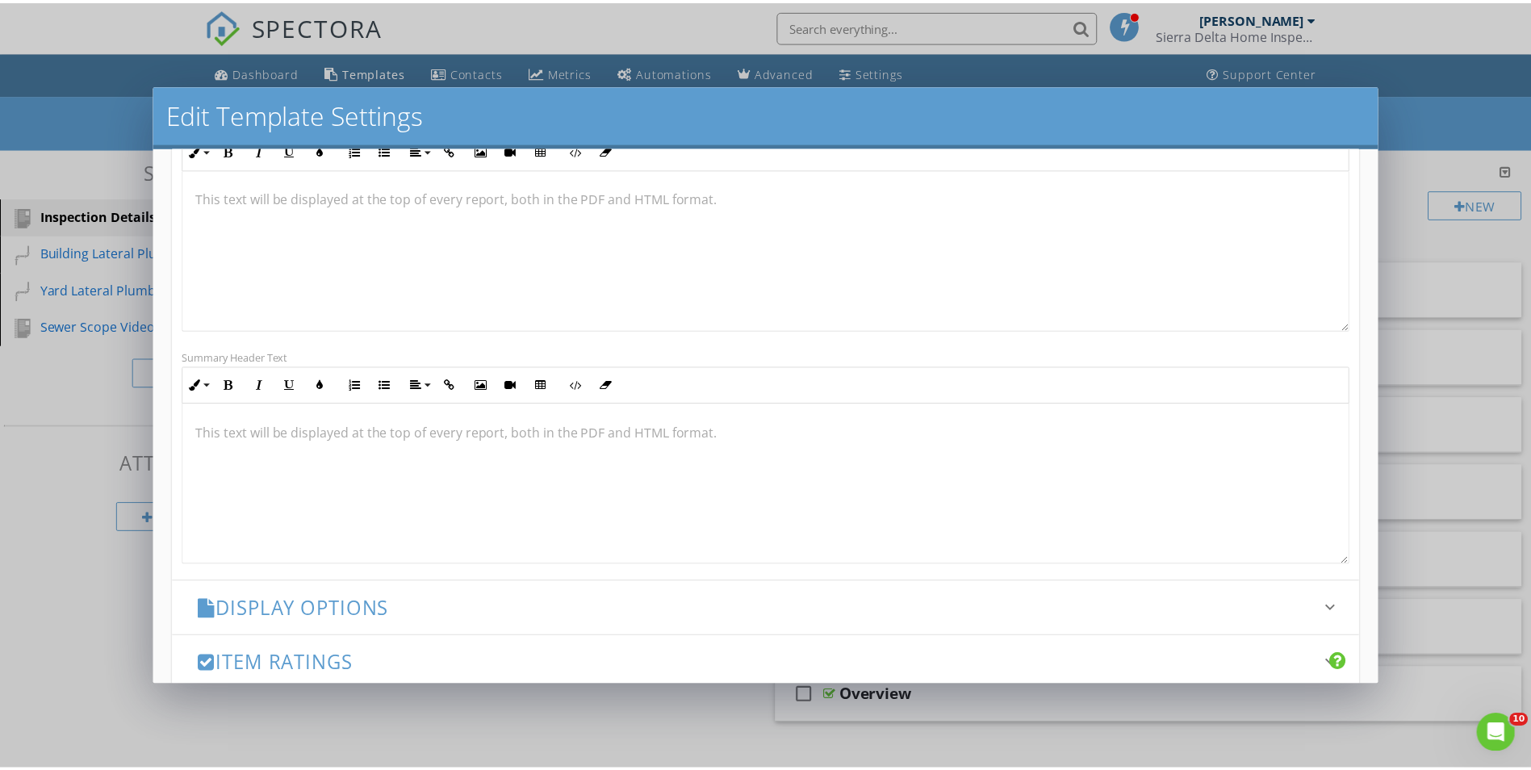
scroll to position [575, 0]
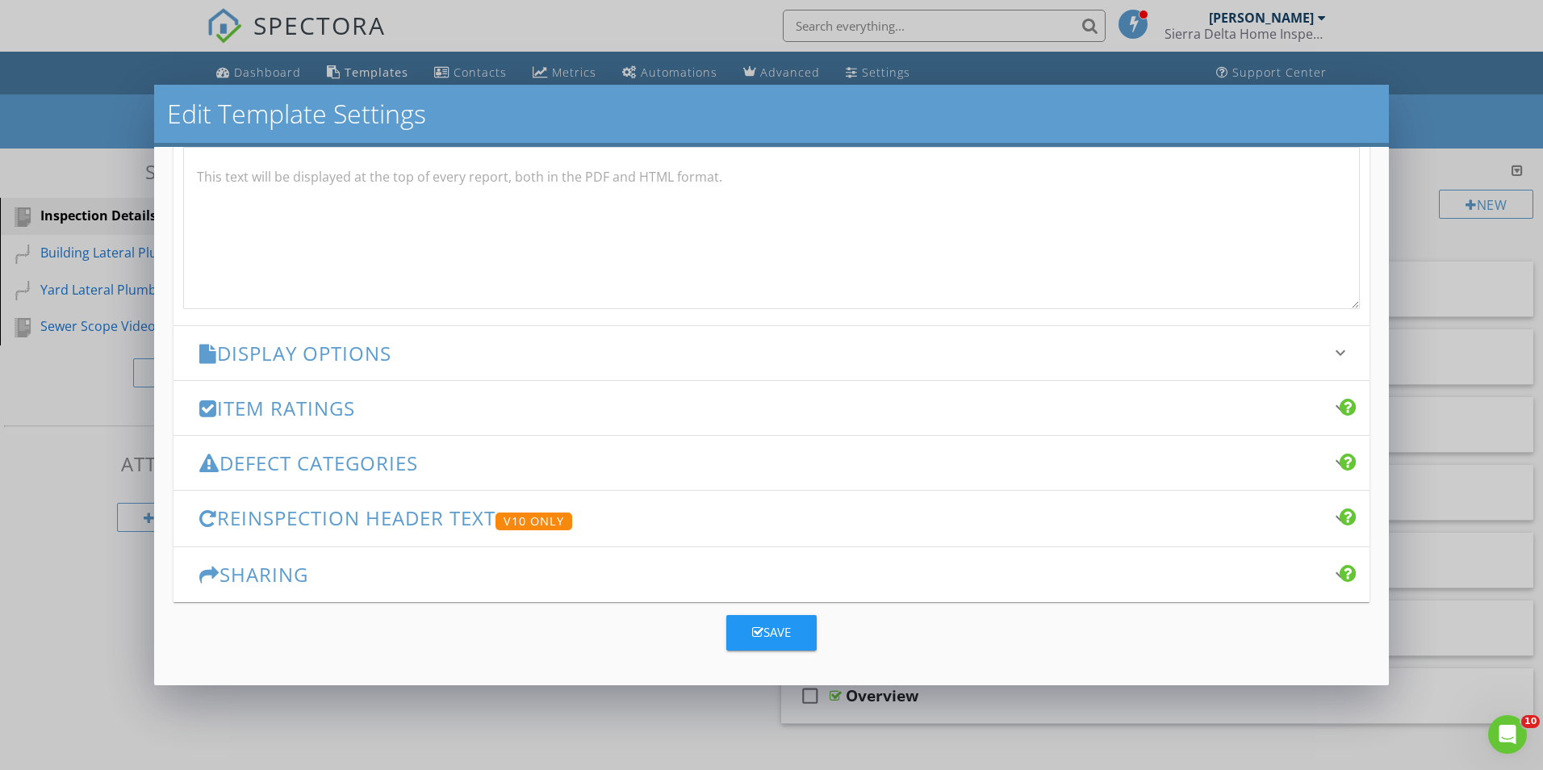
click at [767, 627] on div "Save" at bounding box center [771, 632] width 39 height 19
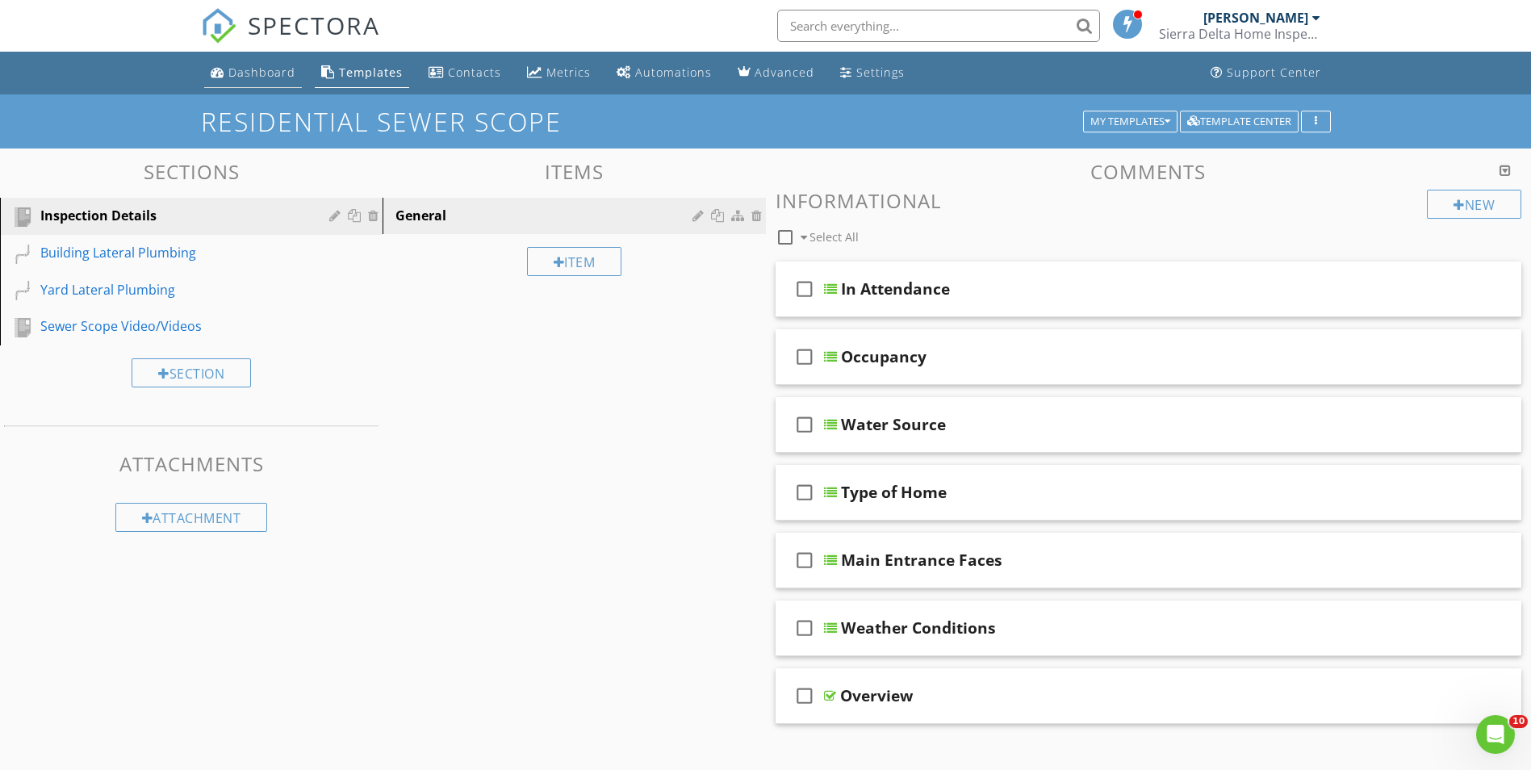
click at [255, 74] on div "Dashboard" at bounding box center [261, 72] width 67 height 15
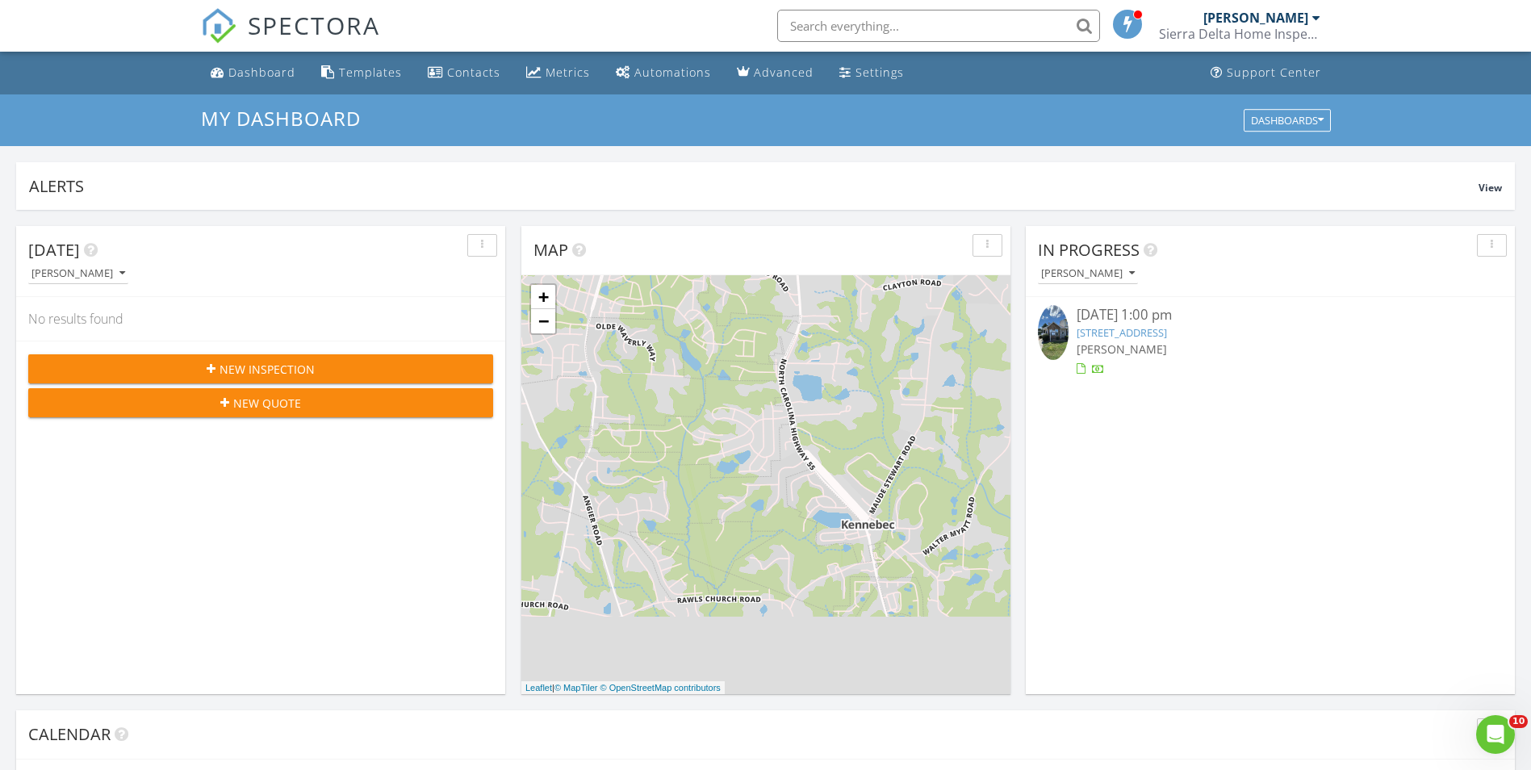
click at [1167, 329] on link "[STREET_ADDRESS]" at bounding box center [1121, 332] width 90 height 15
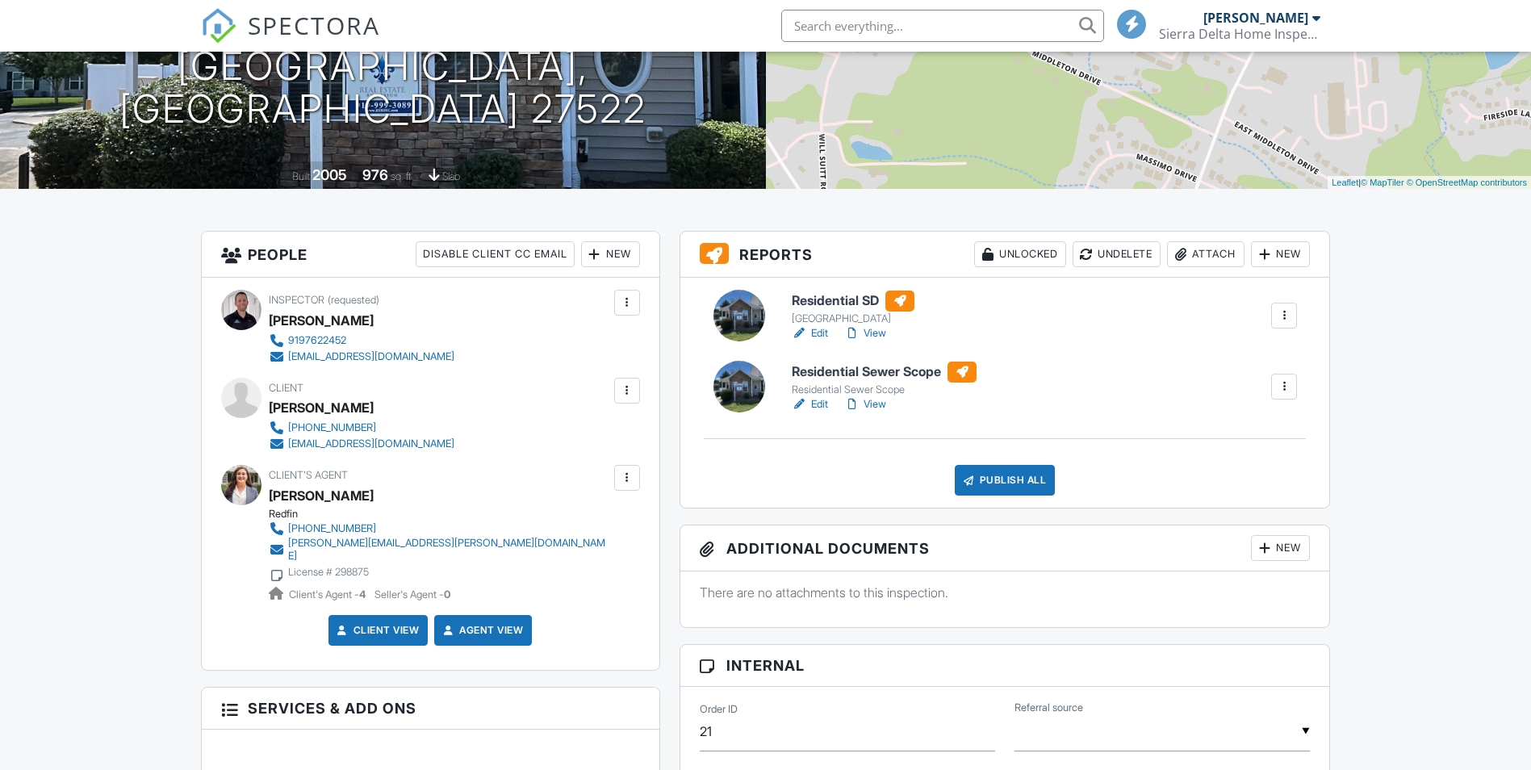
click at [877, 403] on link "View" at bounding box center [865, 404] width 42 height 16
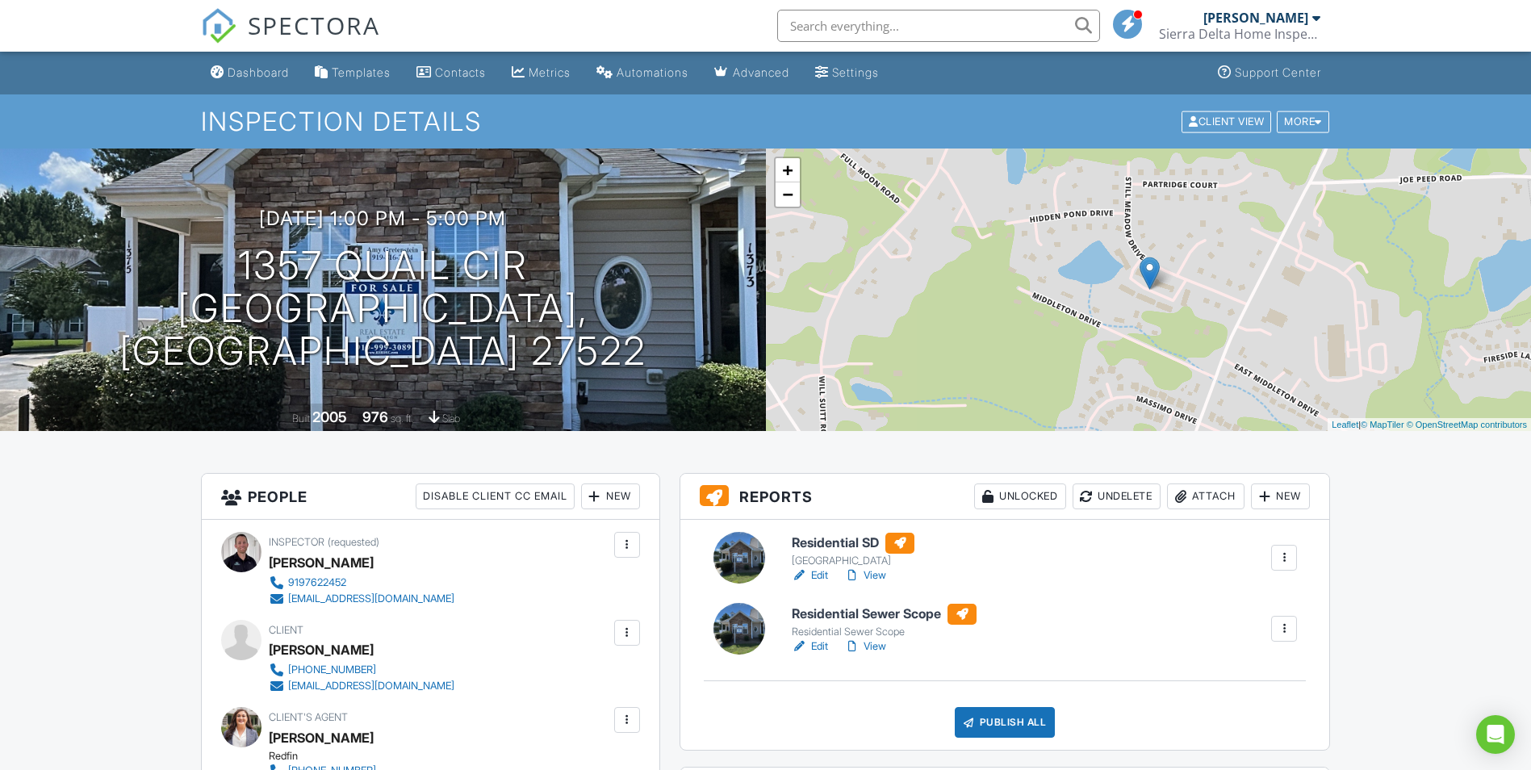
click at [1272, 494] on div "New" at bounding box center [1280, 496] width 59 height 26
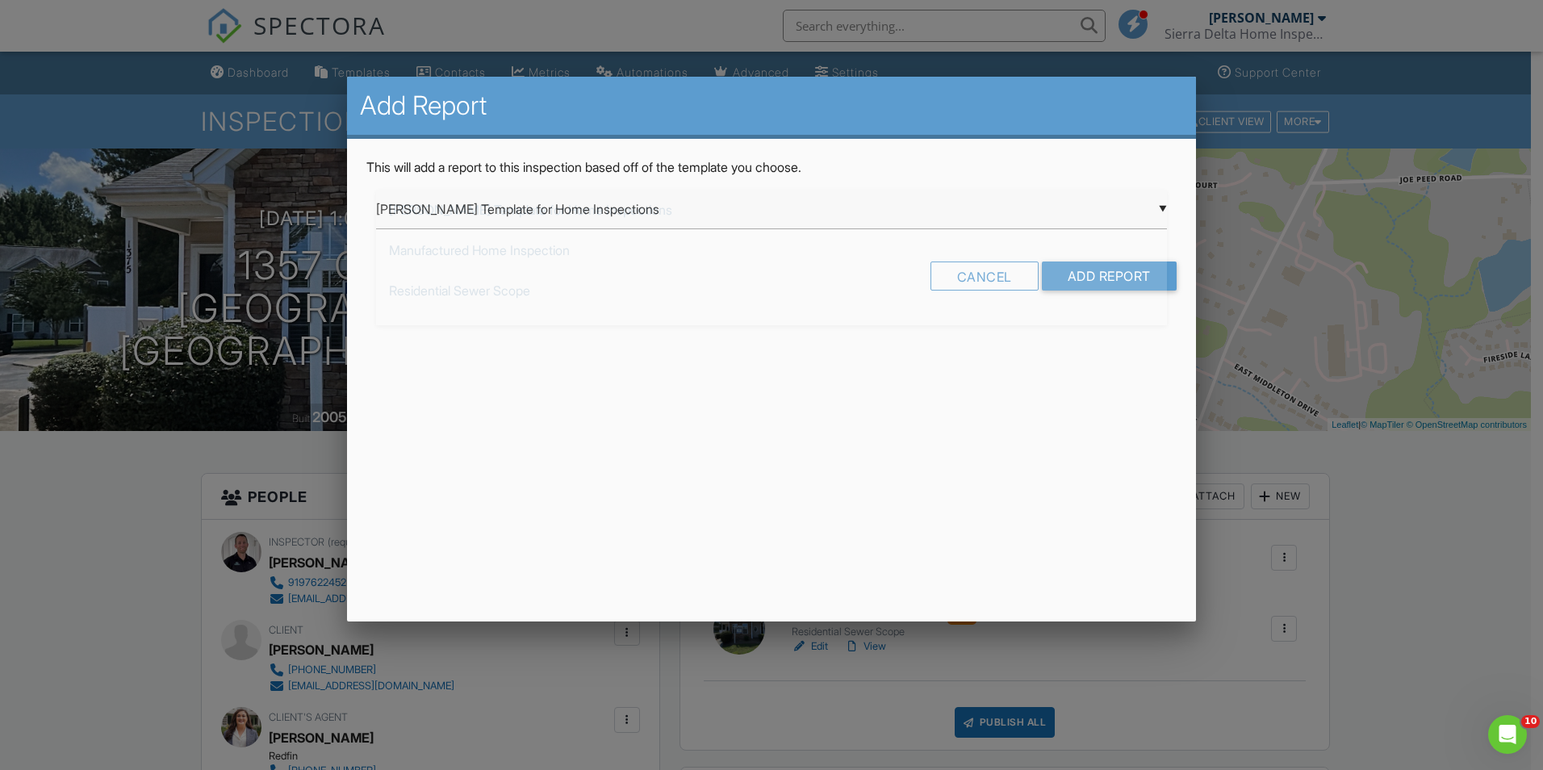
click at [843, 215] on div "▼ Ben Gromicko's Template for Home Inspections Ben Gromicko's Template for Home…" at bounding box center [771, 210] width 791 height 40
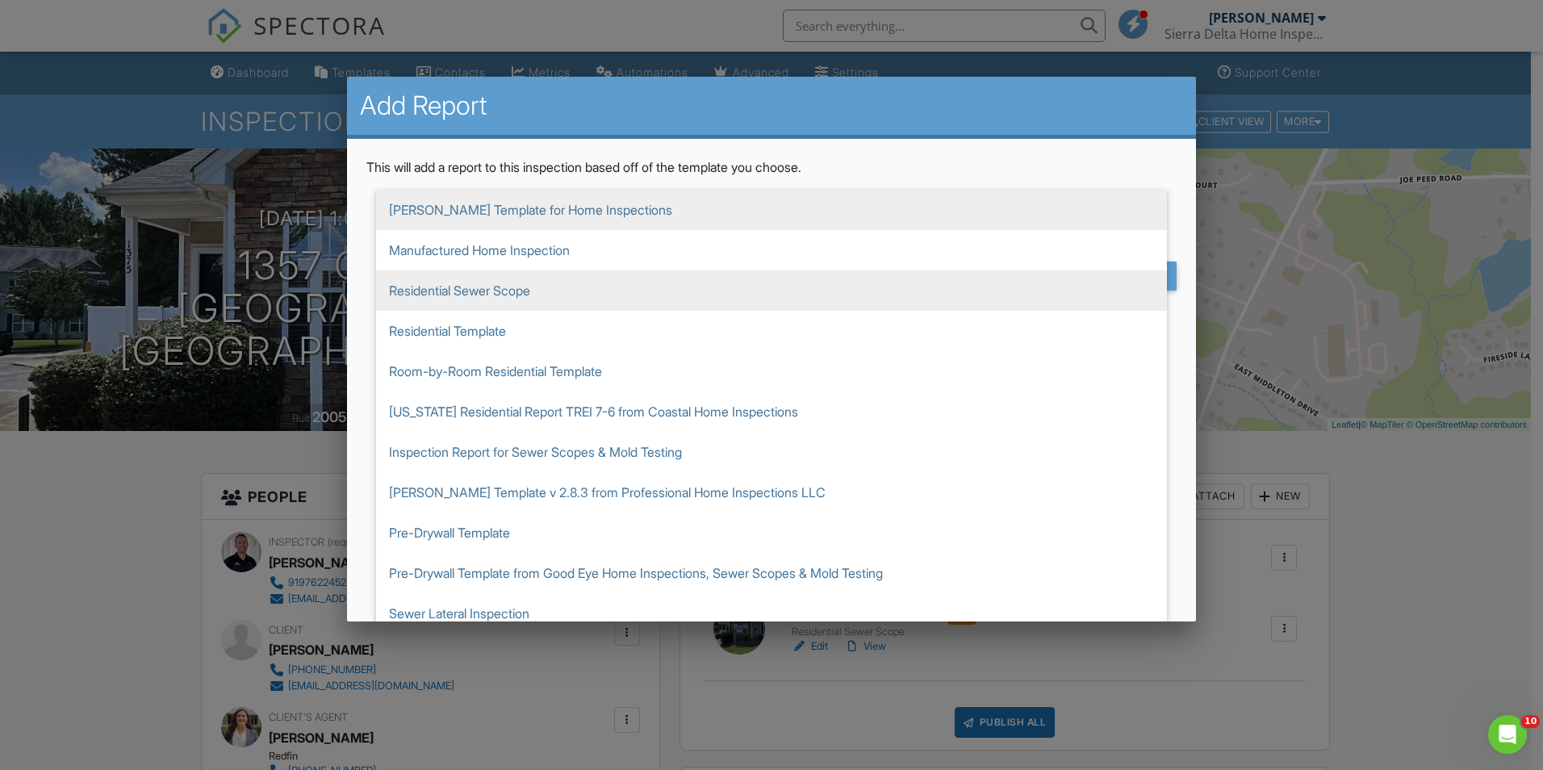
click at [491, 294] on span "Residential Sewer Scope" at bounding box center [771, 290] width 791 height 40
type input "Residential Sewer Scope"
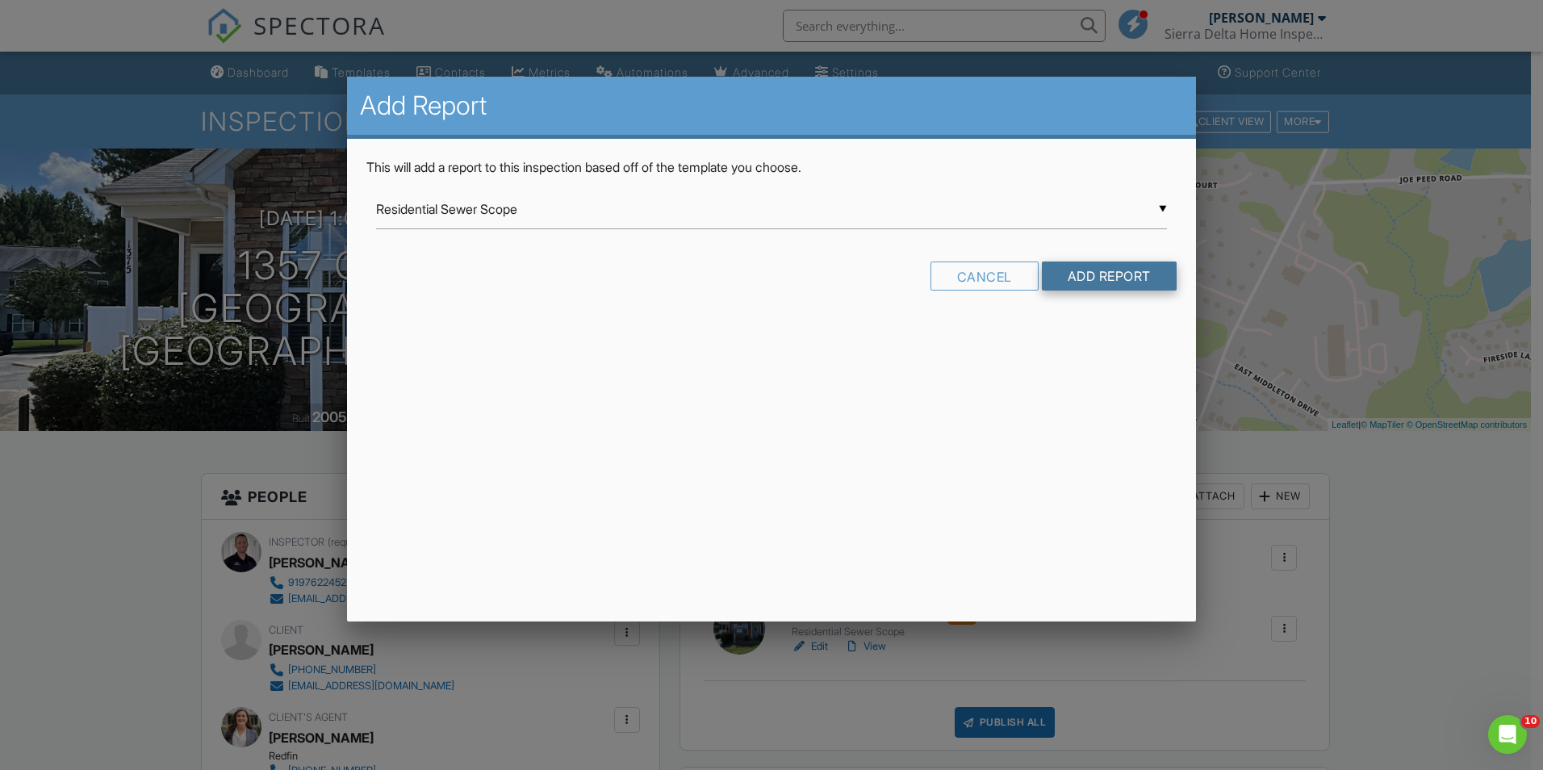
click at [1126, 283] on input "Add Report" at bounding box center [1109, 275] width 135 height 29
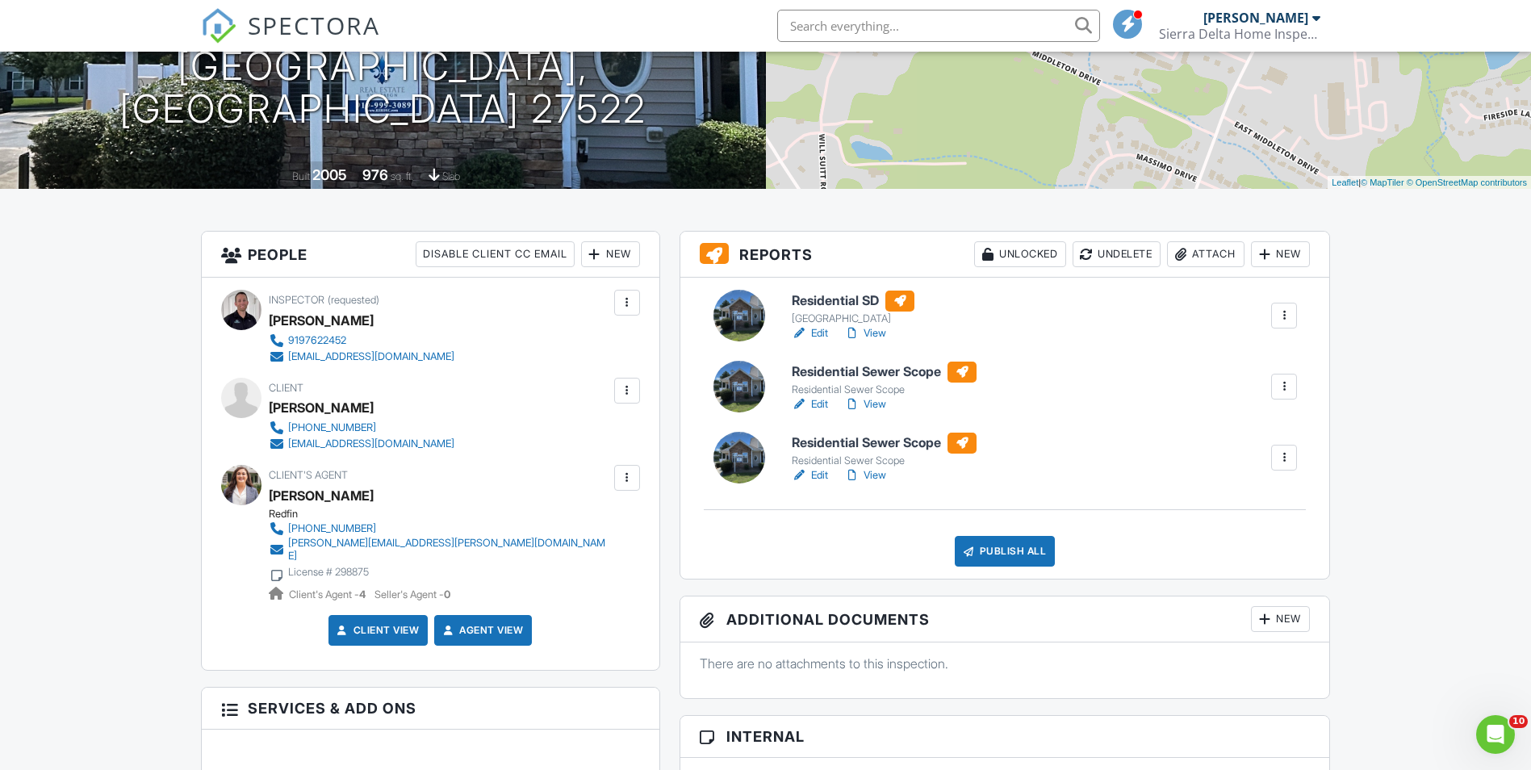
scroll to position [161, 0]
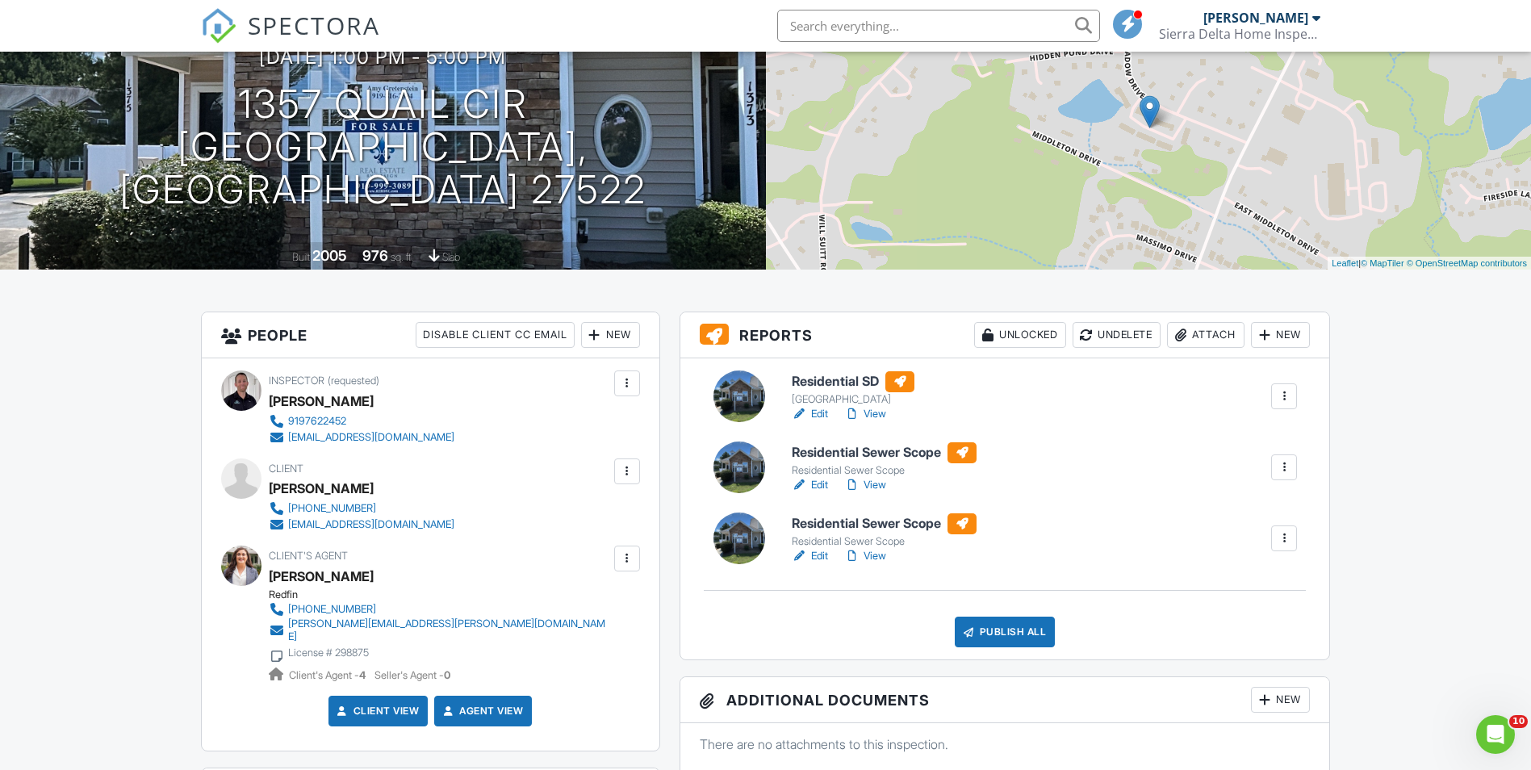
click at [871, 482] on link "View" at bounding box center [865, 485] width 42 height 16
click at [816, 554] on link "Edit" at bounding box center [810, 556] width 36 height 16
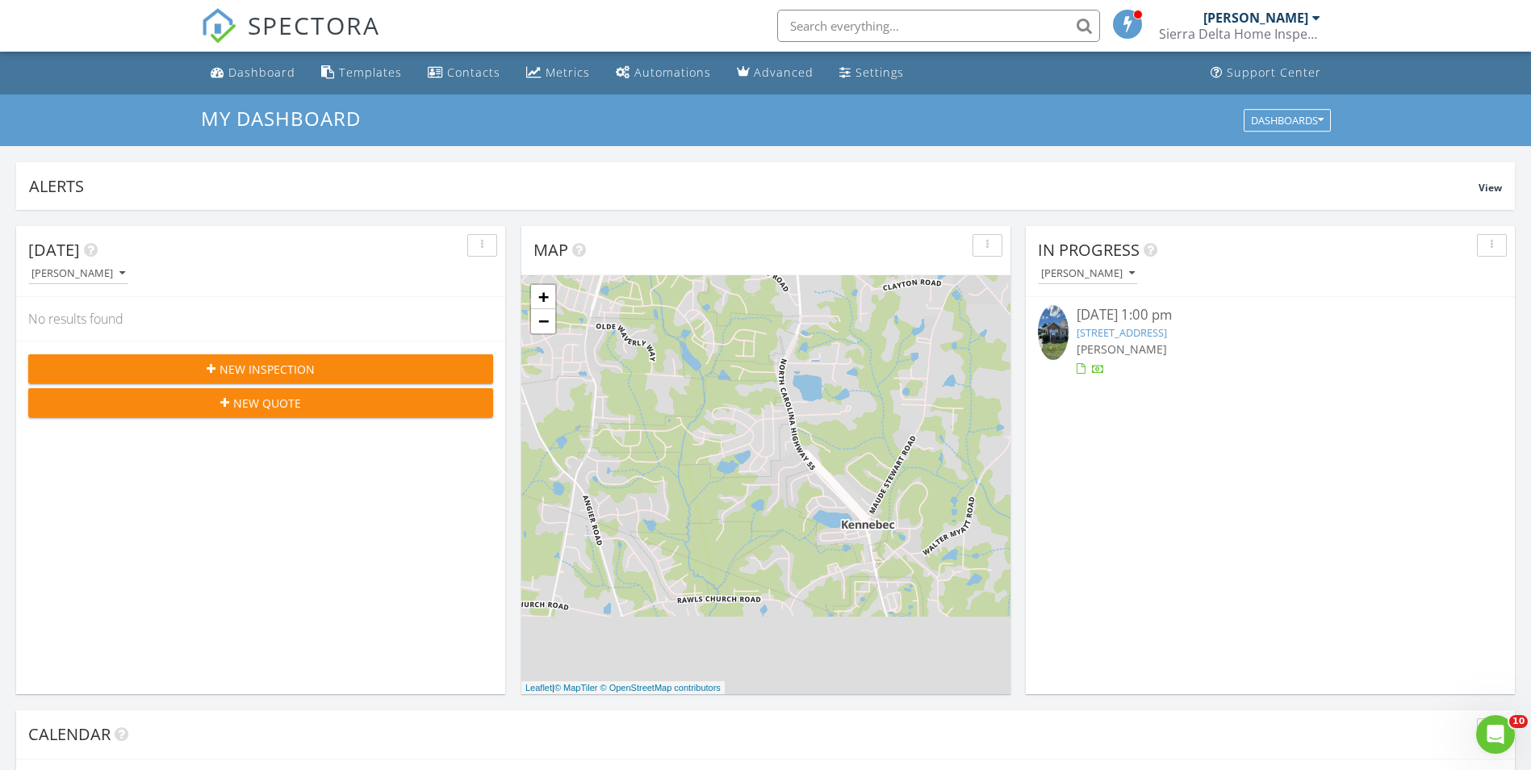
click at [1135, 328] on link "[STREET_ADDRESS]" at bounding box center [1121, 332] width 90 height 15
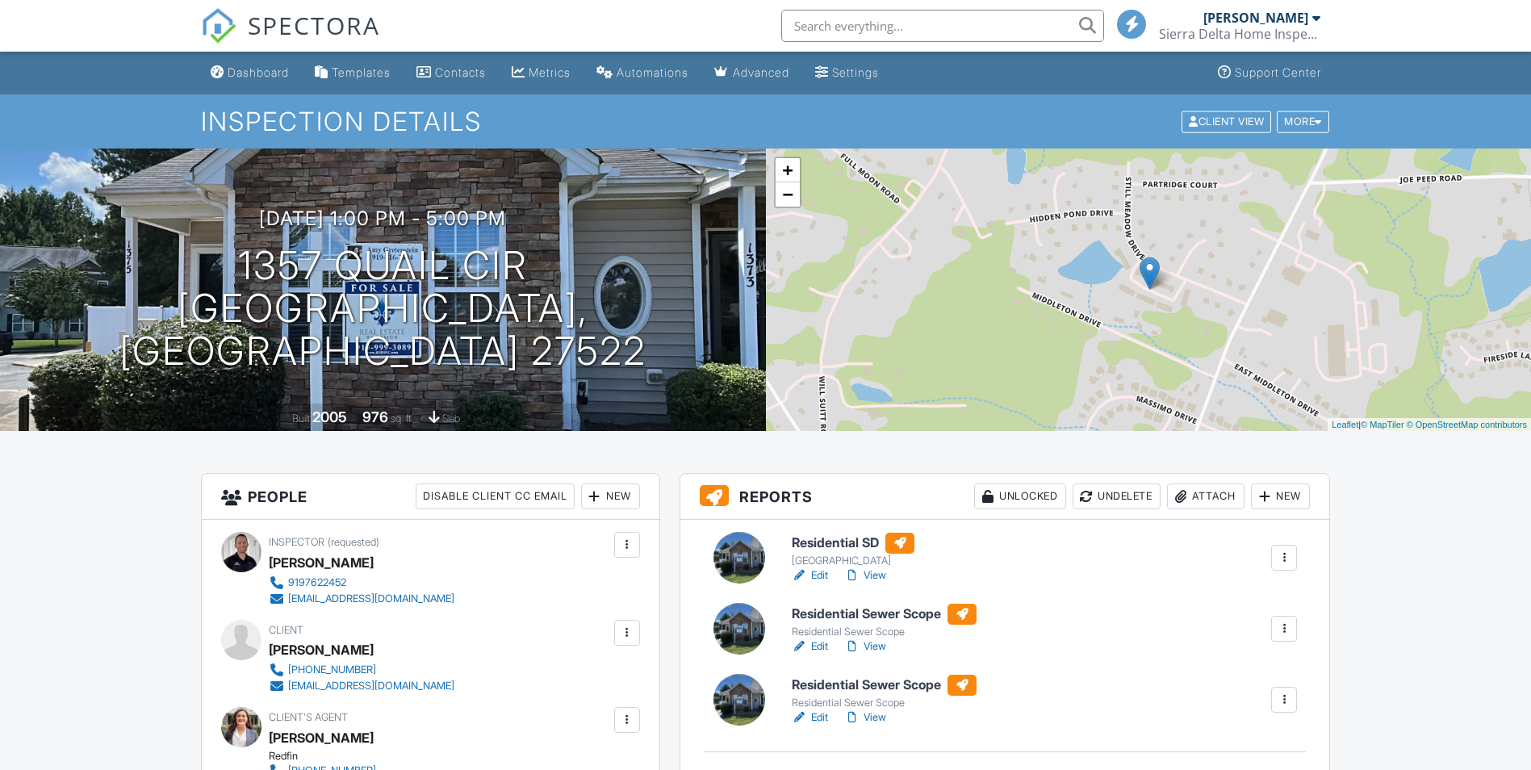
click at [1286, 631] on div at bounding box center [1284, 629] width 16 height 16
click at [880, 648] on link "View" at bounding box center [865, 646] width 42 height 16
click at [1281, 627] on div at bounding box center [1284, 629] width 16 height 16
click at [1235, 754] on div "Delete" at bounding box center [1236, 755] width 34 height 18
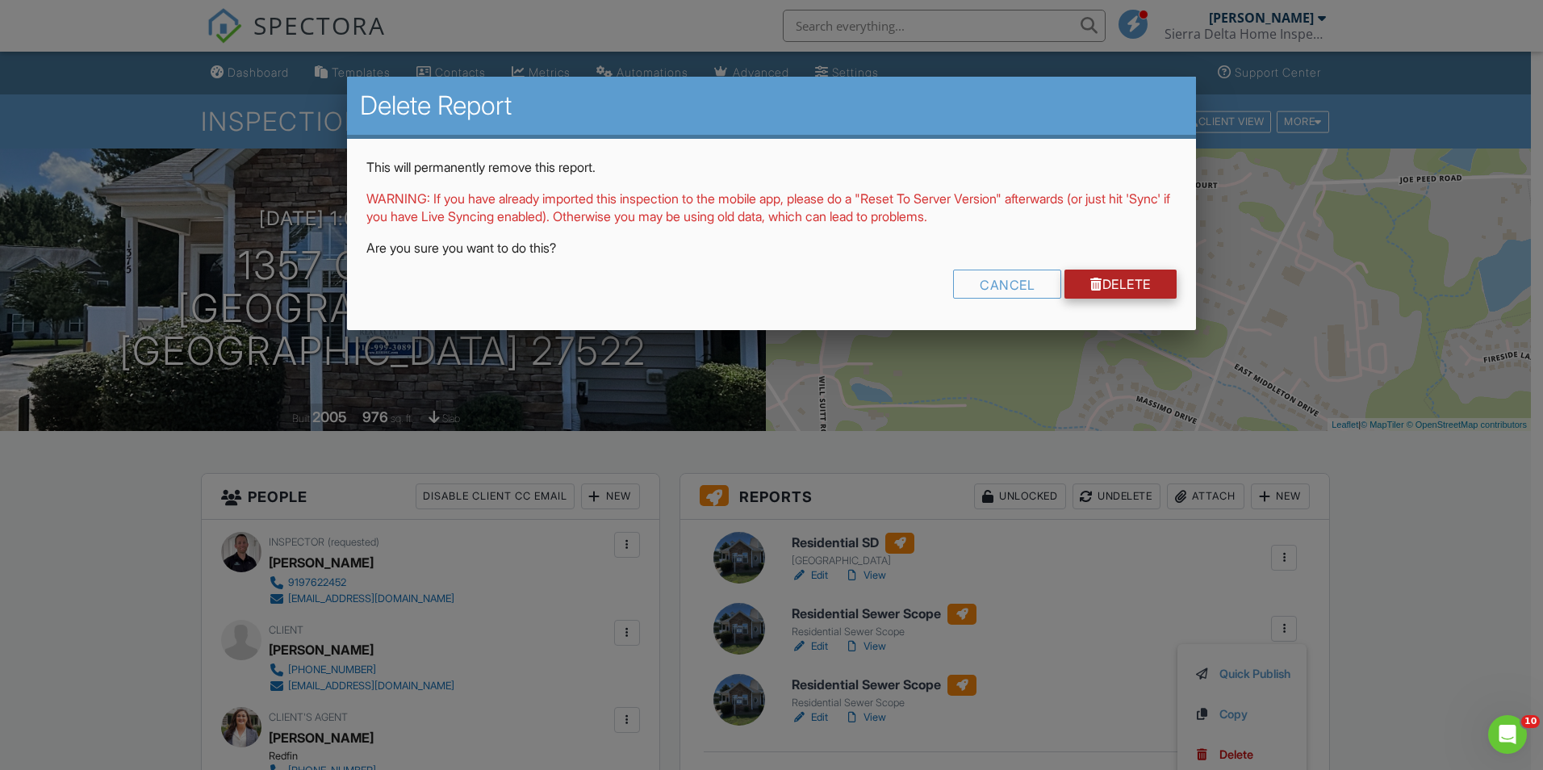
click at [1118, 279] on link "Delete" at bounding box center [1120, 284] width 112 height 29
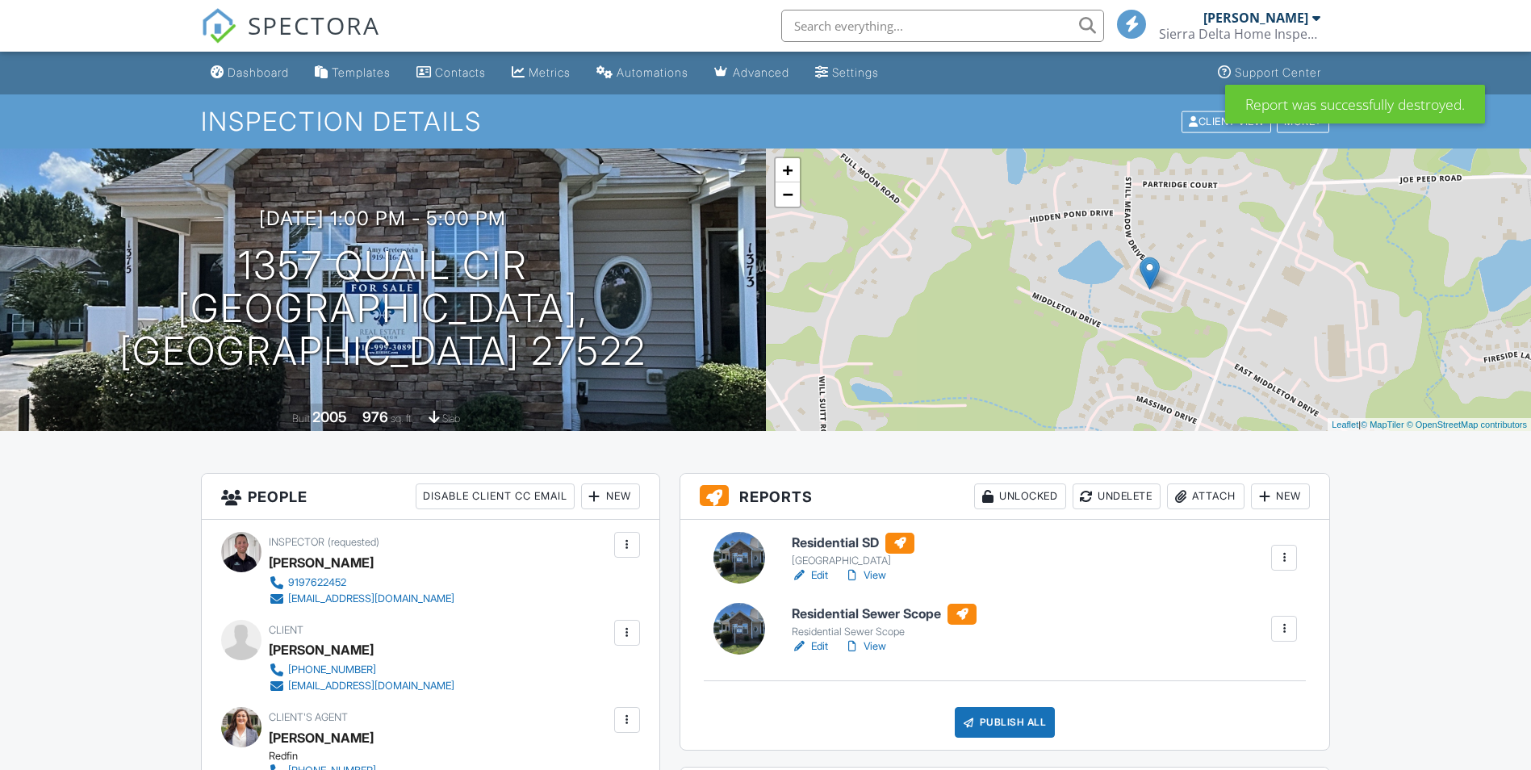
click at [876, 647] on link "View" at bounding box center [865, 646] width 42 height 16
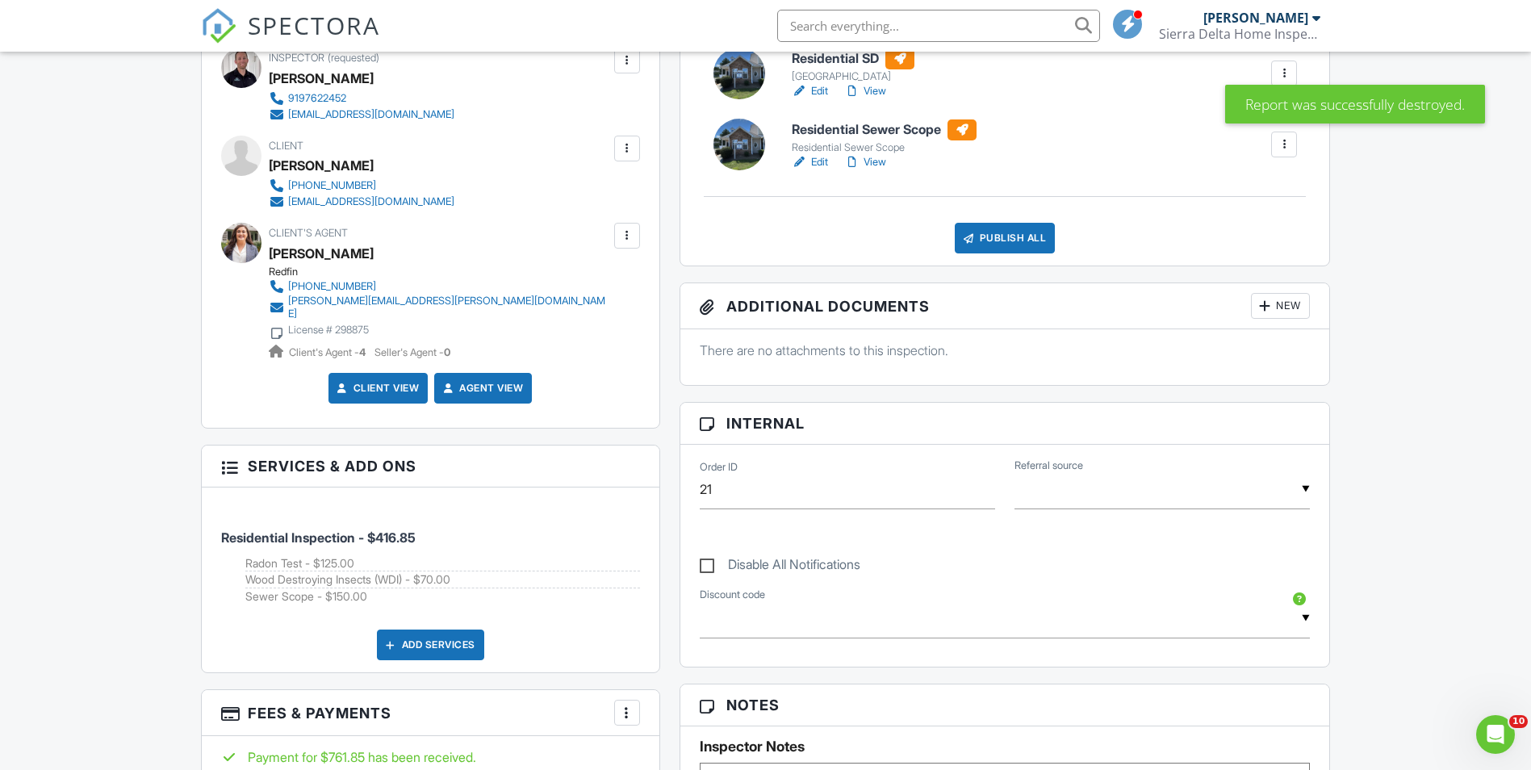
click at [1283, 310] on div "New" at bounding box center [1280, 306] width 59 height 26
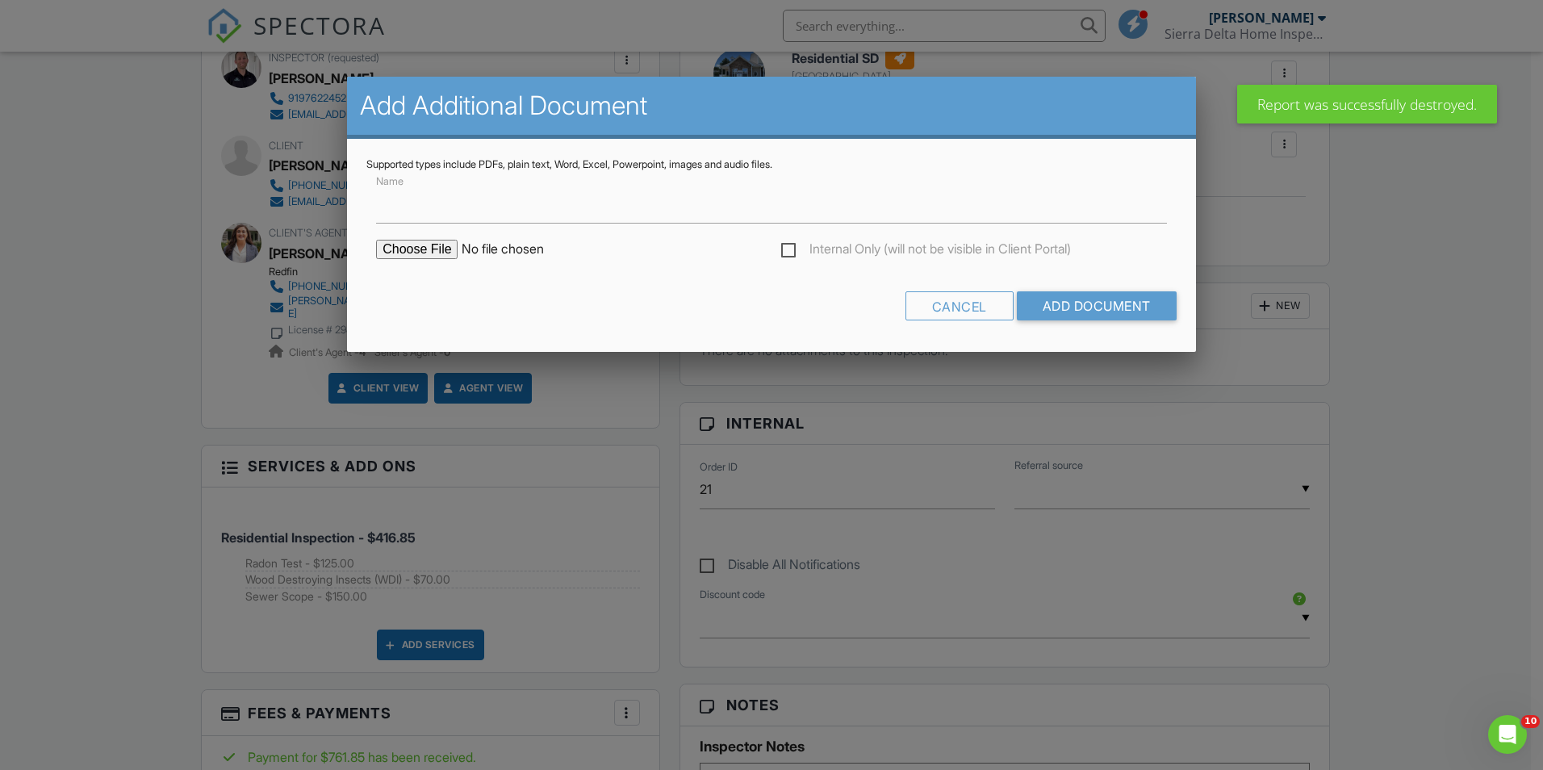
click at [396, 250] on input "file" at bounding box center [513, 249] width 274 height 19
type input "C:\fakepath\SIERRA_DELTA_Basic_90_Day_Plan.pdf"
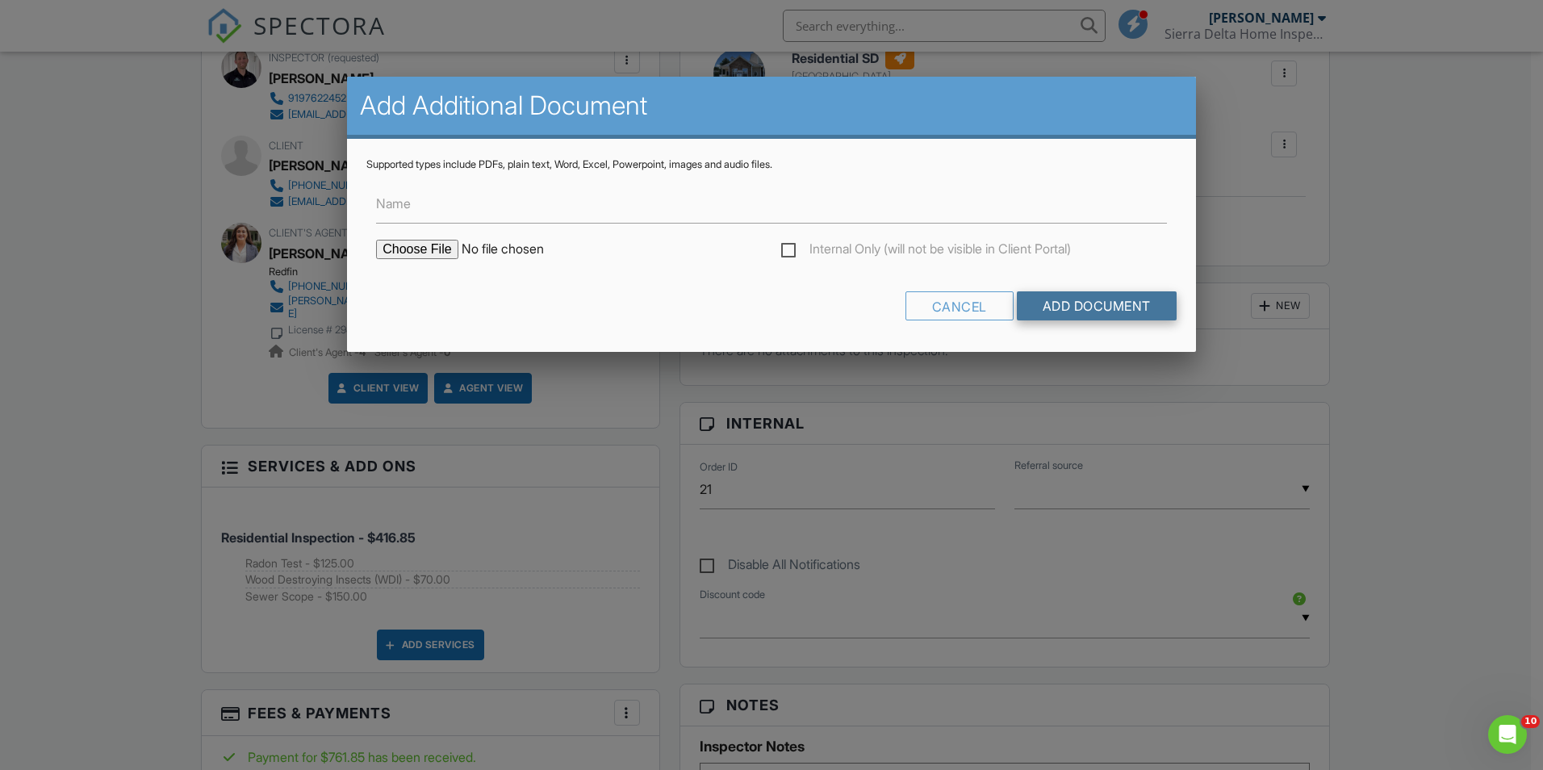
click at [1126, 307] on input "Add Document" at bounding box center [1097, 305] width 160 height 29
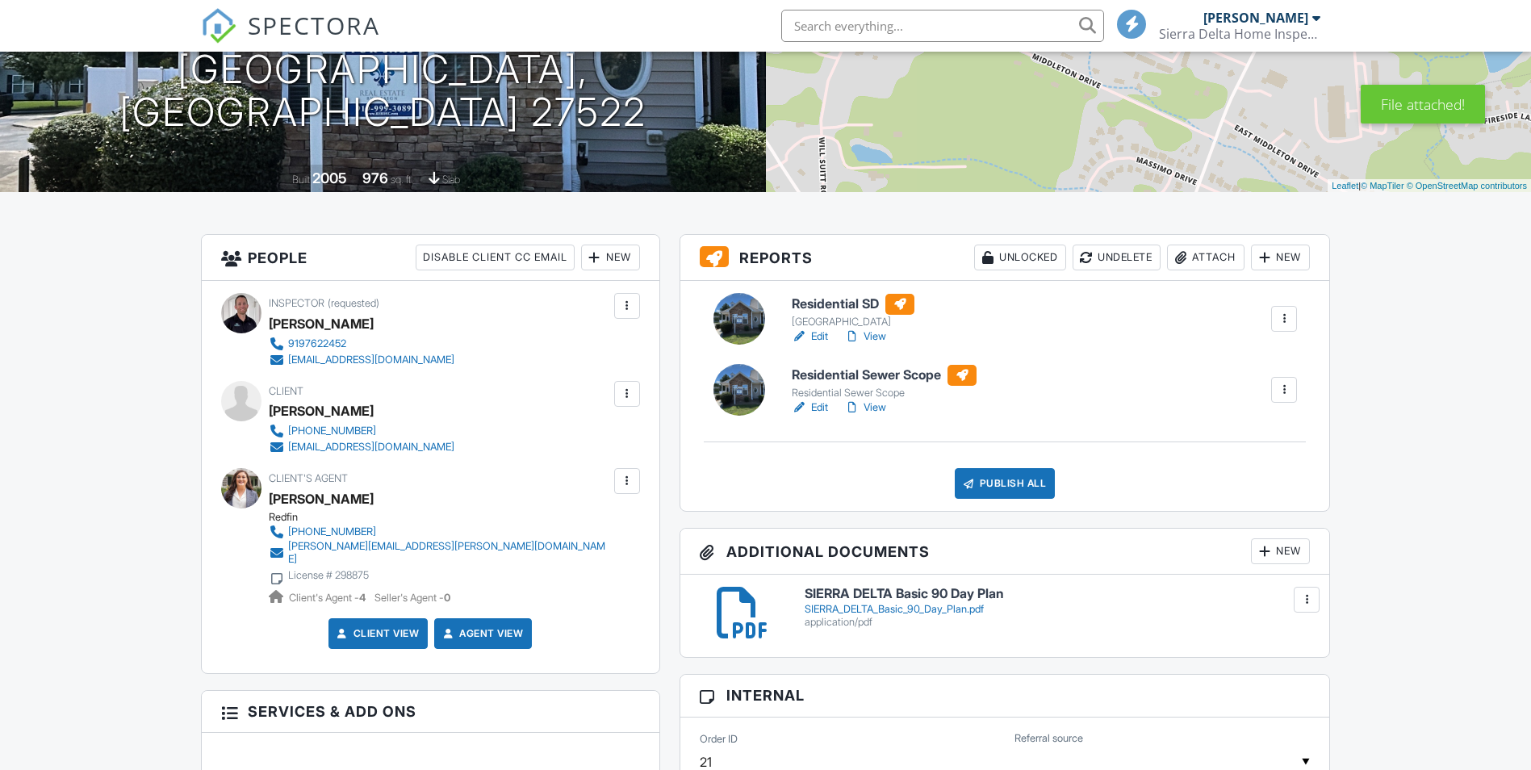
scroll to position [242, 0]
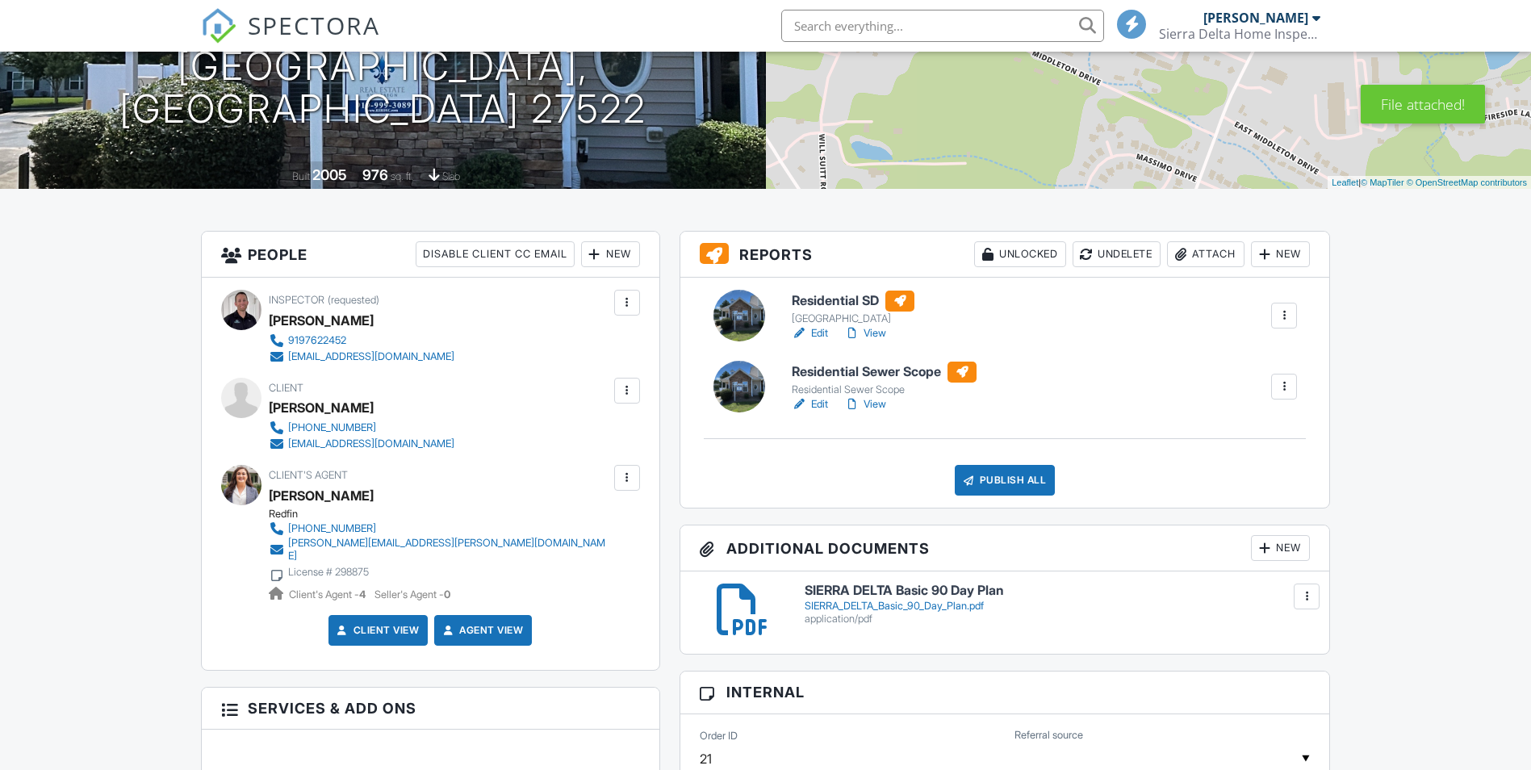
click at [1286, 553] on div "New" at bounding box center [1280, 548] width 59 height 26
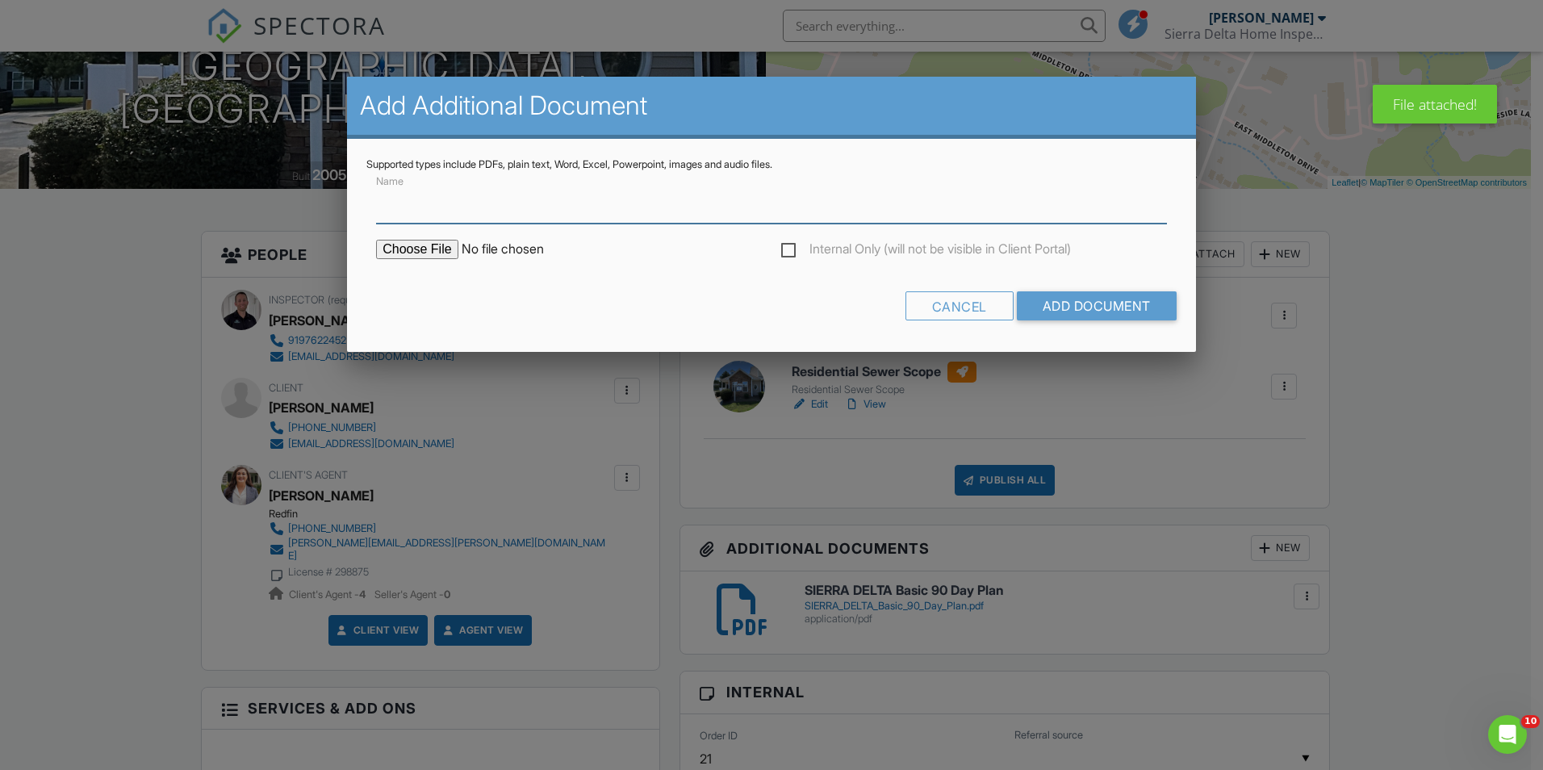
scroll to position [0, 0]
click at [437, 247] on input "file" at bounding box center [513, 249] width 274 height 19
type input "C:\fakepath\SIERRA_DELTA_WARRANTY_Water-Septic_Protect_500_90.pdf"
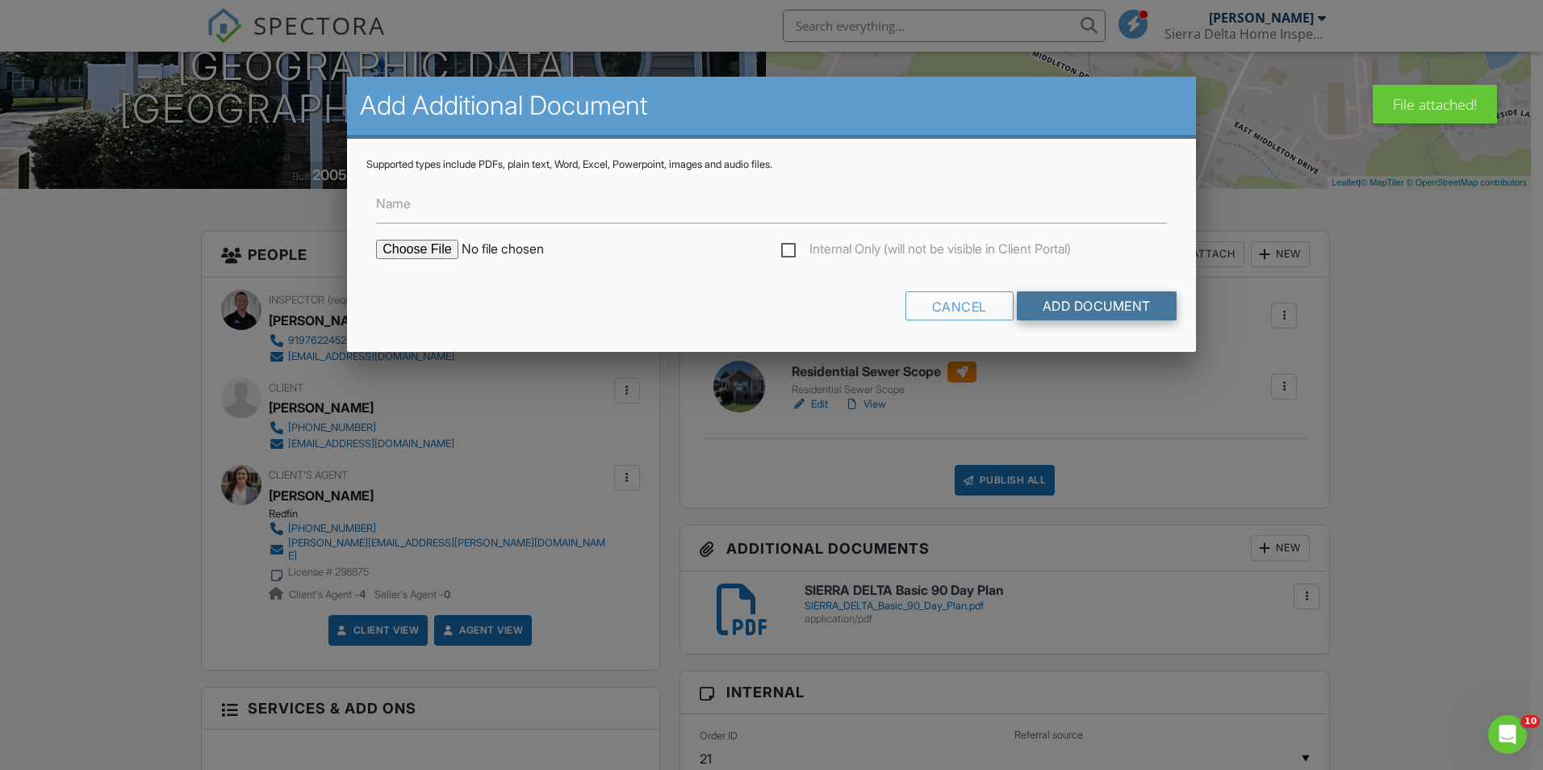
click at [1065, 299] on input "Add Document" at bounding box center [1097, 305] width 160 height 29
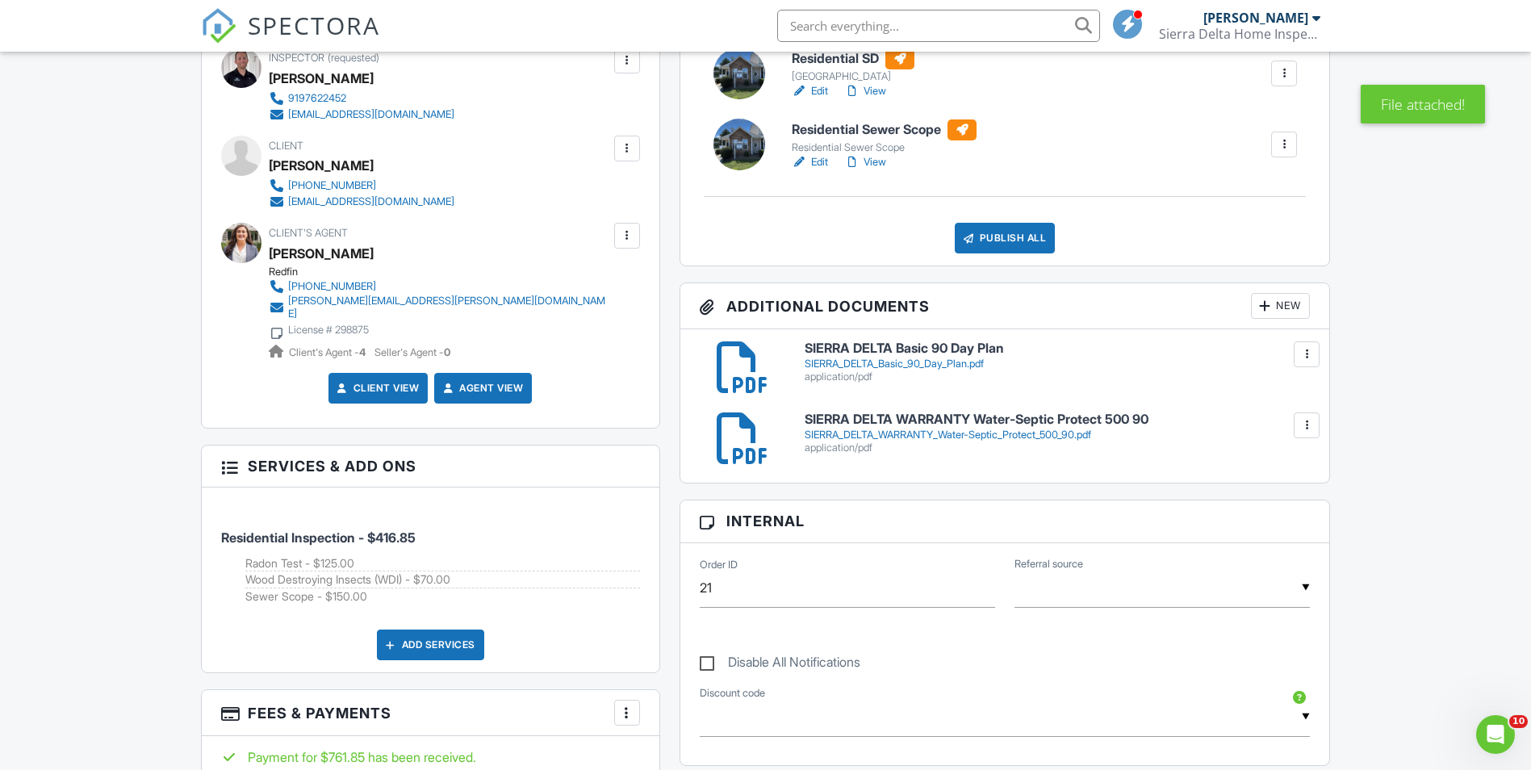
click at [1272, 302] on div "New" at bounding box center [1280, 306] width 59 height 26
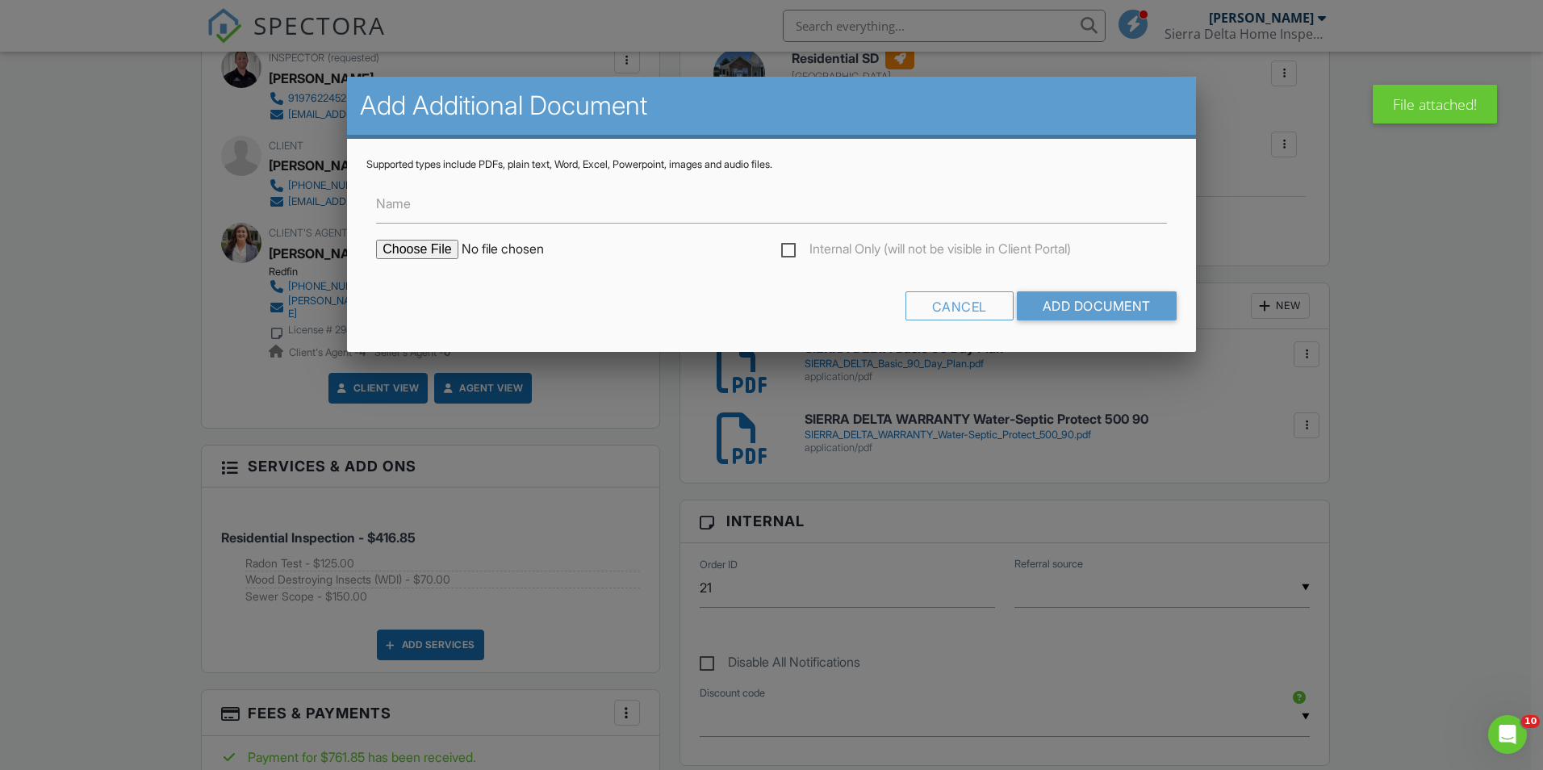
click at [394, 249] on input "file" at bounding box center [513, 249] width 274 height 19
type input "C:\fakepath\Radon Report_1375_Quail_Circle.pdf"
click at [1124, 304] on input "Add Document" at bounding box center [1097, 305] width 160 height 29
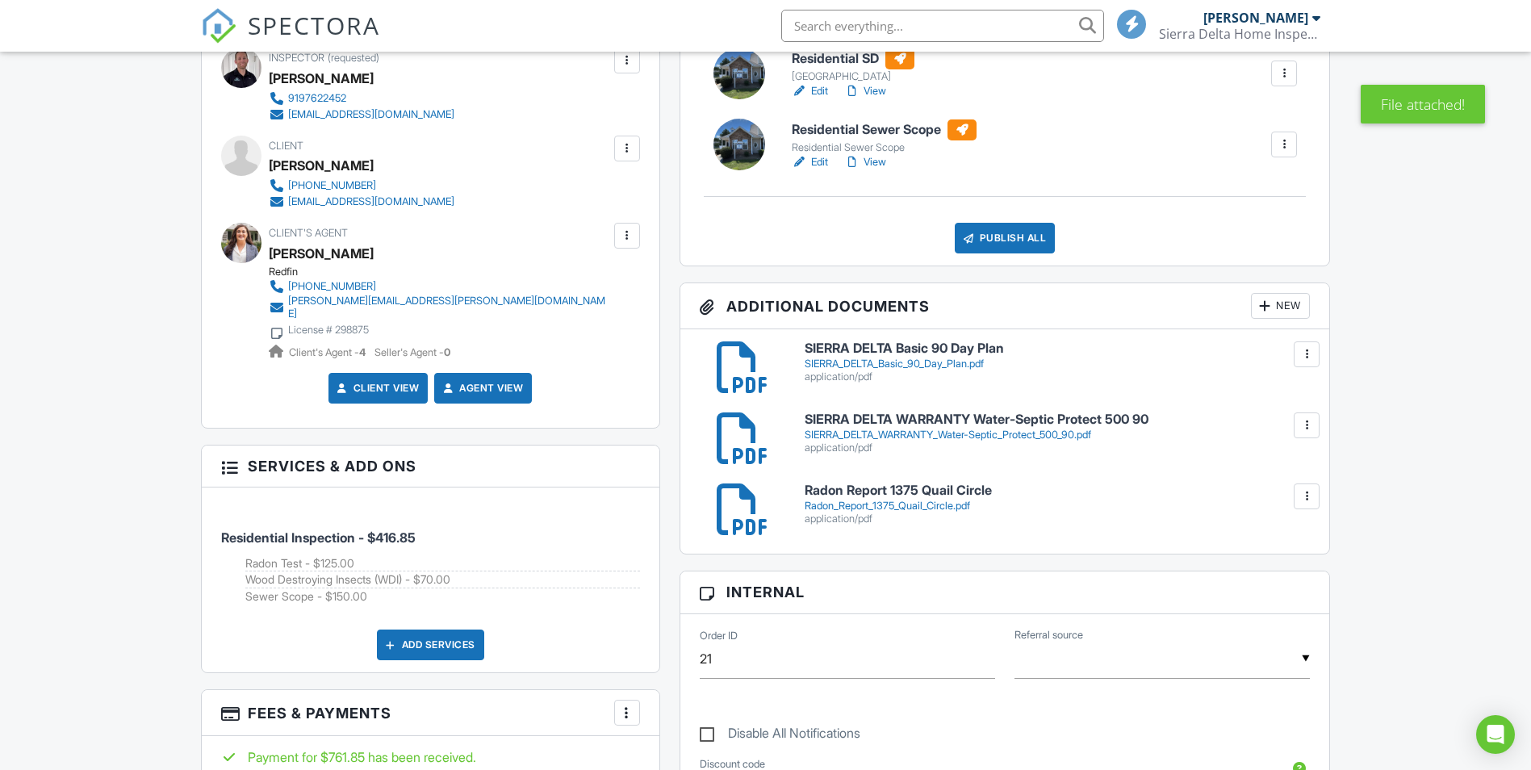
click at [1275, 303] on div "New" at bounding box center [1280, 306] width 59 height 26
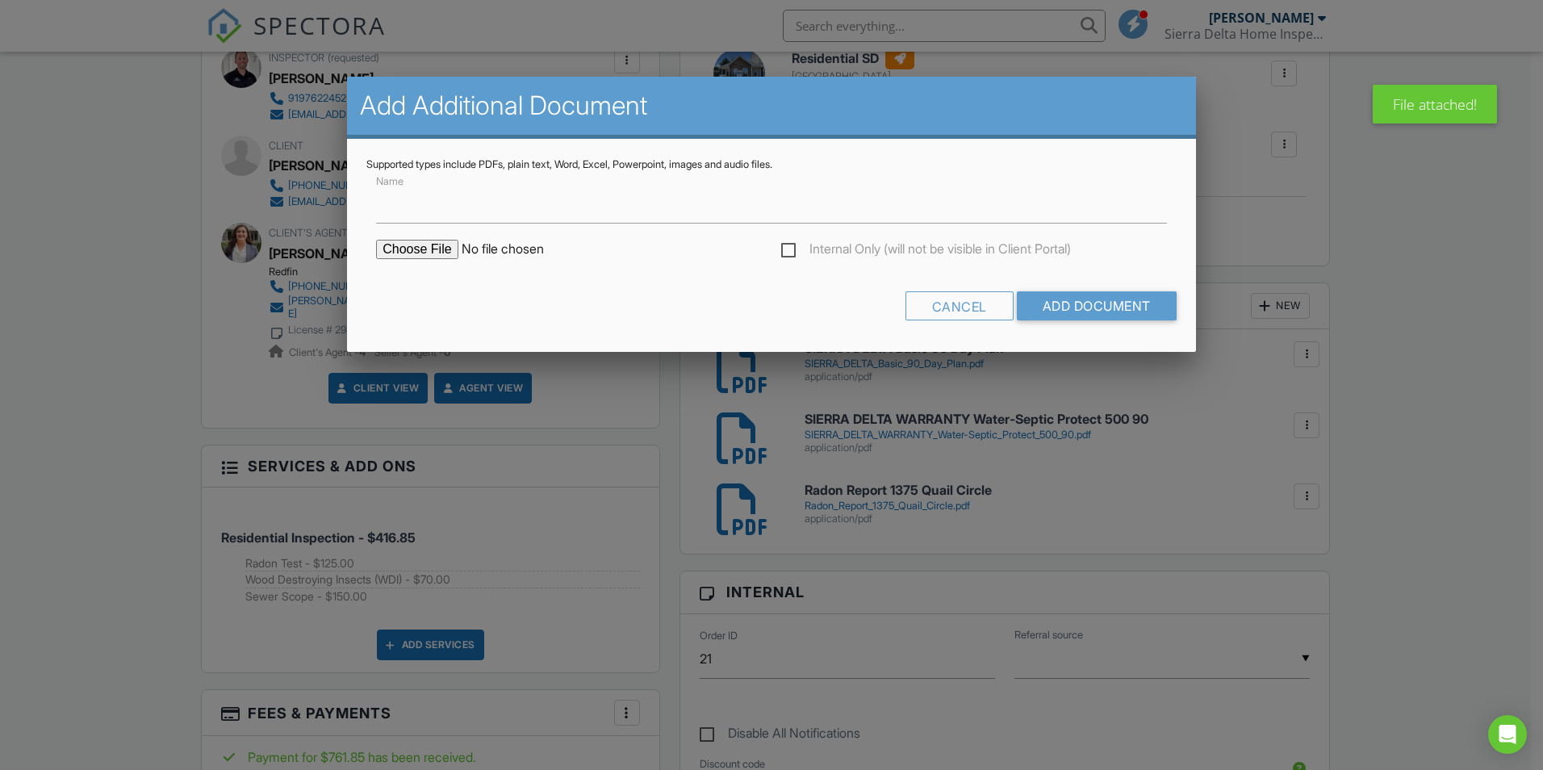
click at [1093, 322] on div "Cancel Add Document" at bounding box center [771, 311] width 810 height 41
click at [425, 246] on input "file" at bounding box center [513, 249] width 274 height 19
type input "C:\fakepath\WDI Report_1375 QUAIL CIRCLE, Creedmoor, NC 27522.pdf"
click at [1095, 314] on input "Add Document" at bounding box center [1097, 305] width 160 height 29
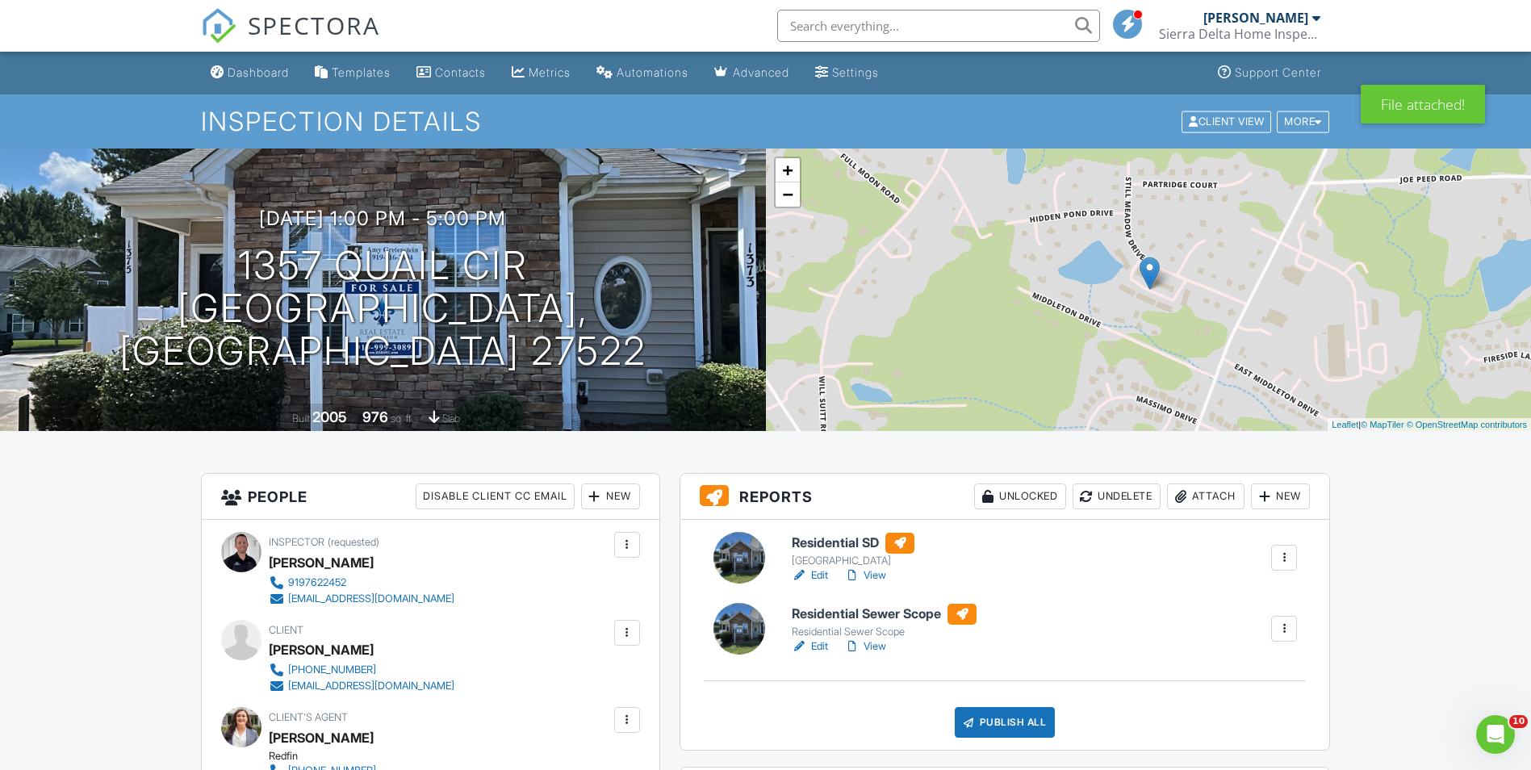
click at [811, 646] on link "Edit" at bounding box center [810, 646] width 36 height 16
click at [821, 574] on link "Edit" at bounding box center [810, 575] width 36 height 16
click at [872, 640] on link "View" at bounding box center [865, 646] width 42 height 16
click at [1037, 727] on div "Publish All" at bounding box center [1005, 722] width 101 height 31
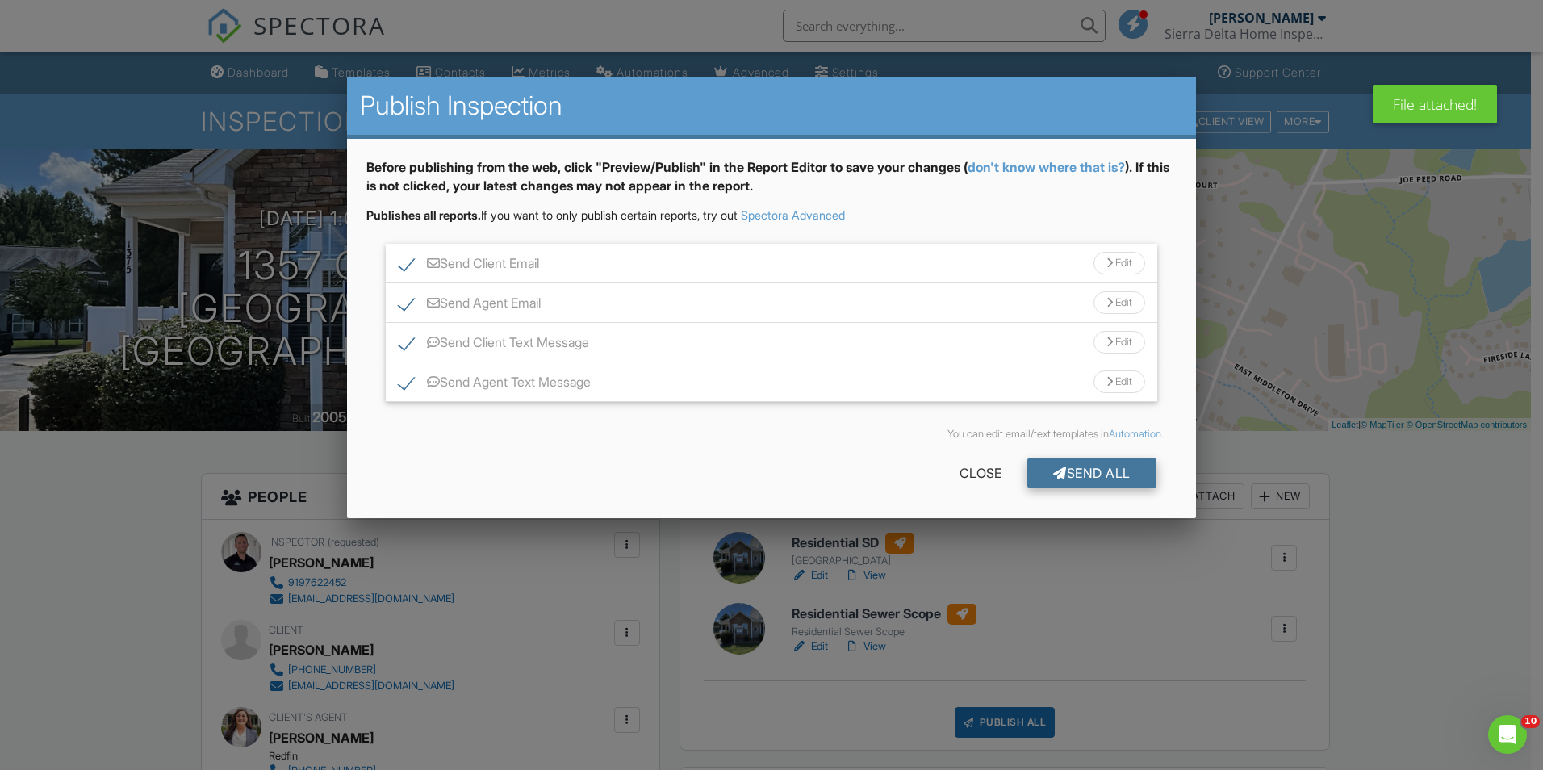
click at [1138, 478] on div "Send All" at bounding box center [1091, 472] width 129 height 29
